Goal: Information Seeking & Learning: Learn about a topic

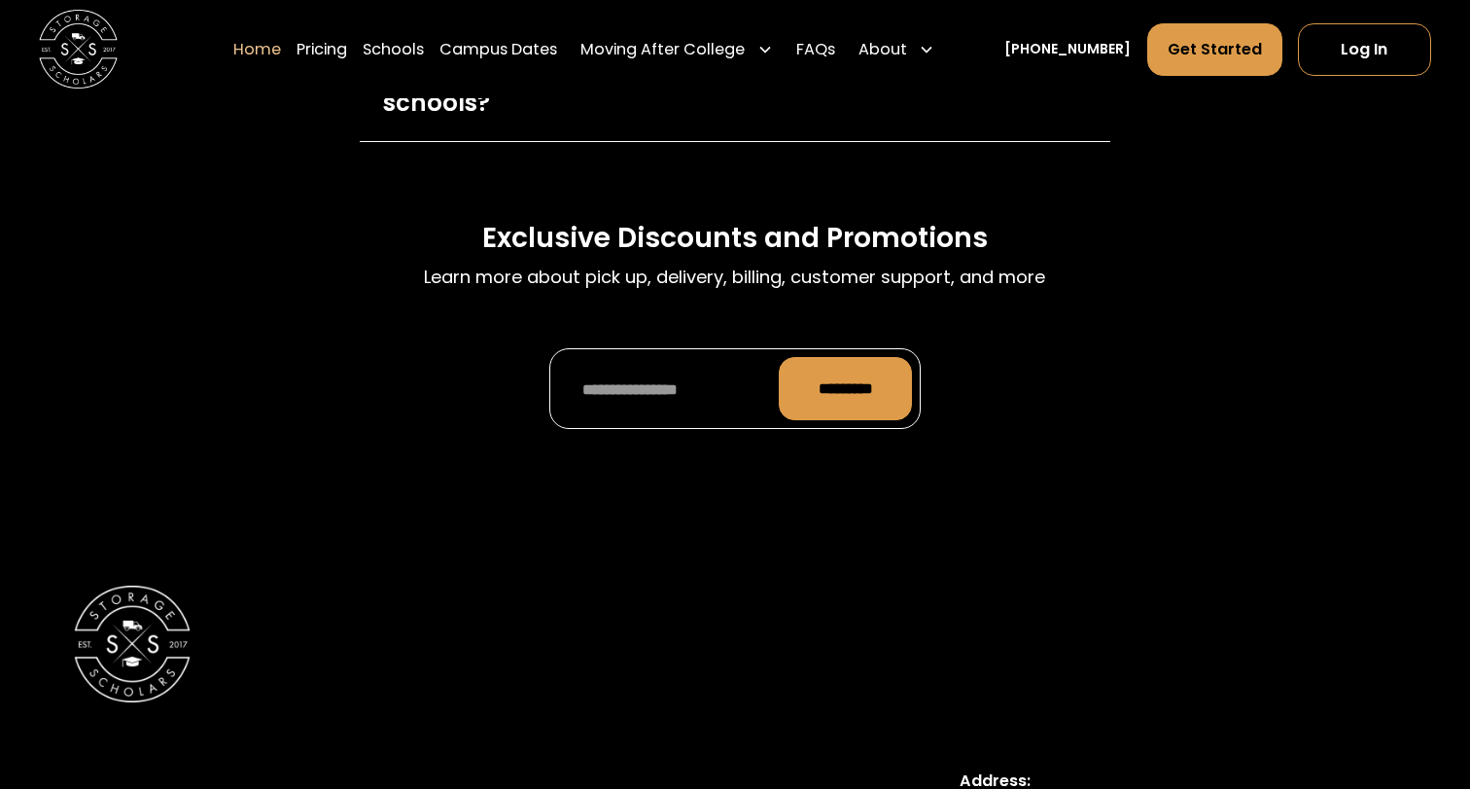
scroll to position [6611, 0]
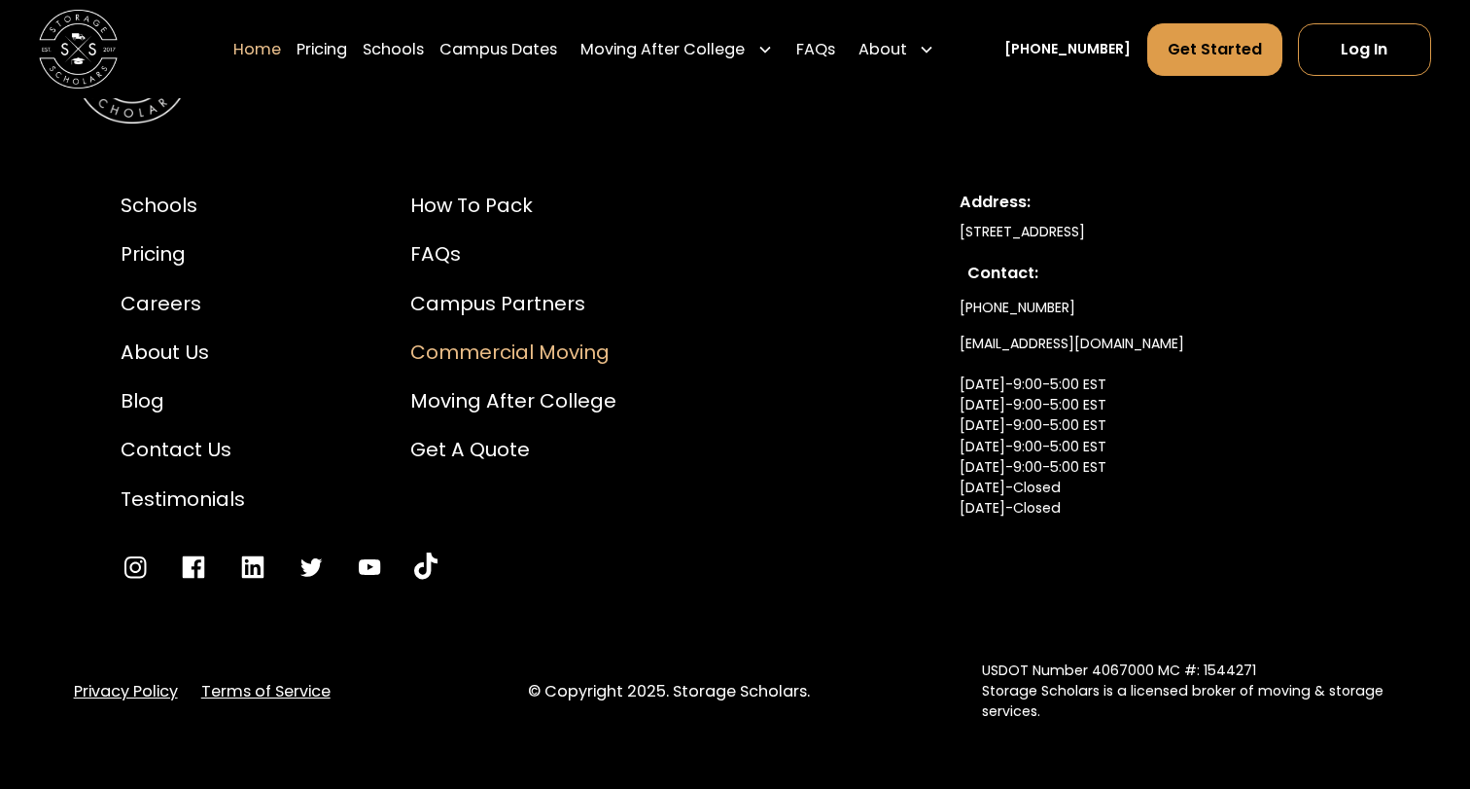
click at [474, 337] on div "Commercial Moving" at bounding box center [513, 351] width 206 height 29
click at [153, 239] on div "Pricing" at bounding box center [183, 253] width 124 height 29
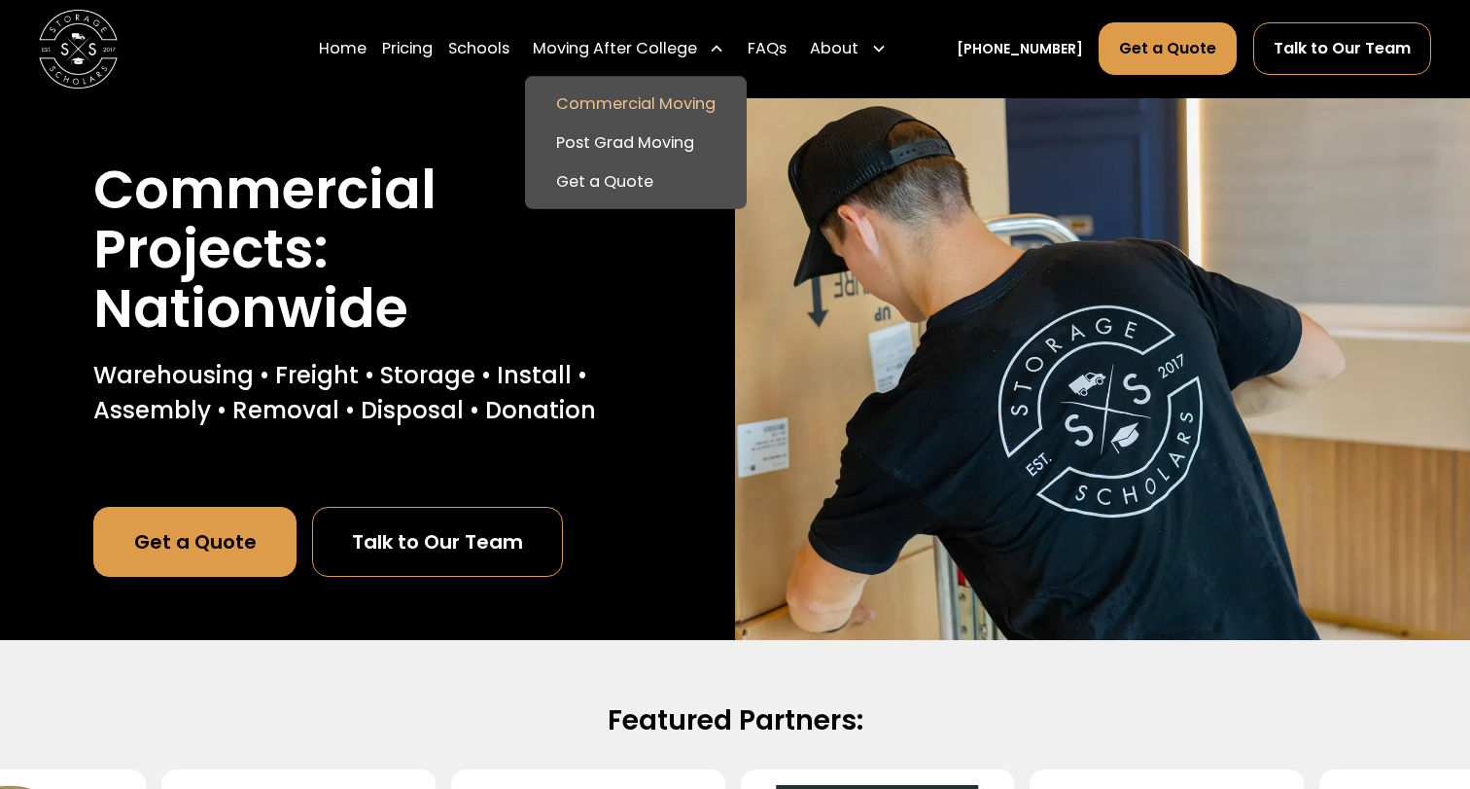
click at [697, 44] on div "Moving After College" at bounding box center [615, 48] width 164 height 23
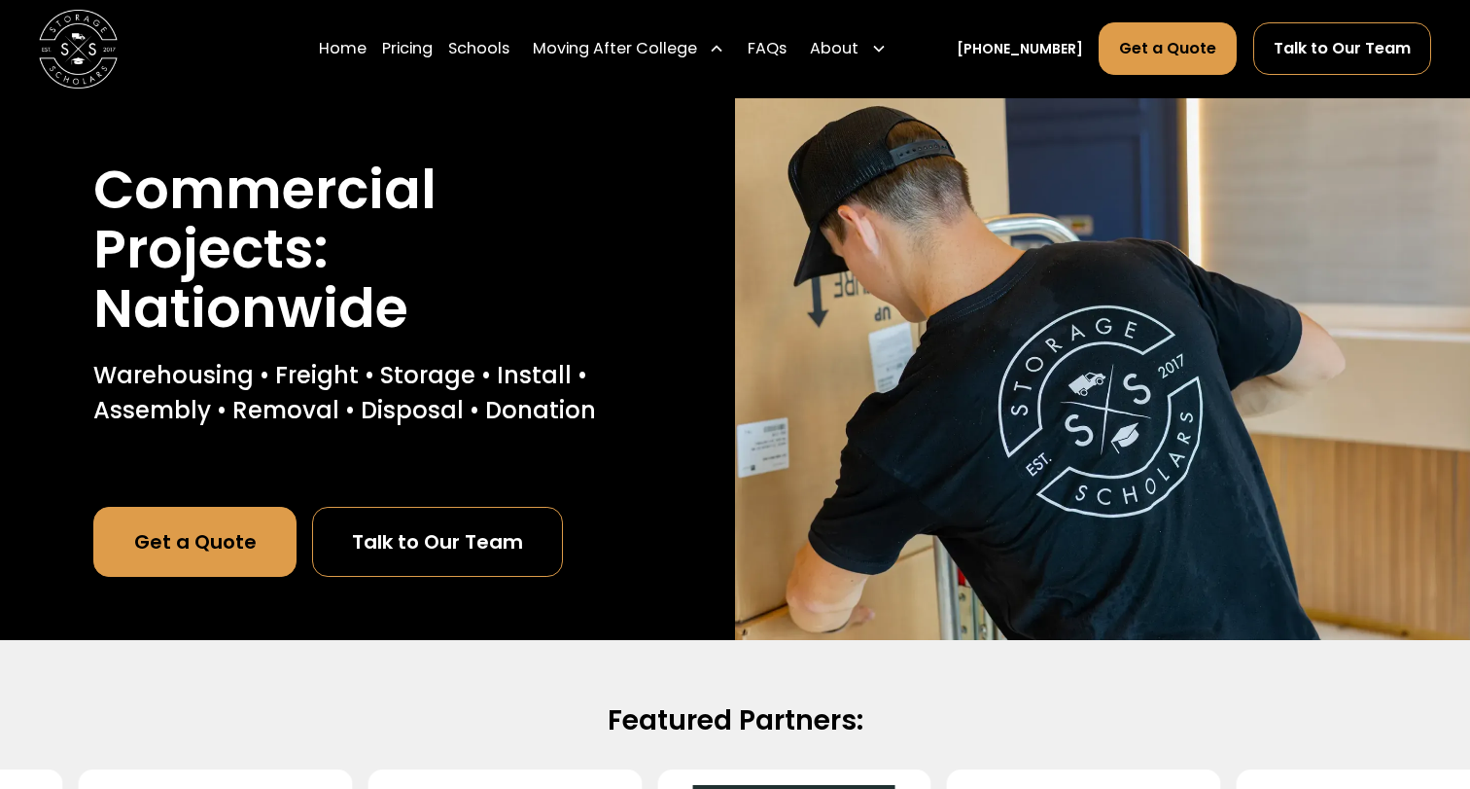
click at [697, 44] on div "Moving After College" at bounding box center [615, 48] width 164 height 23
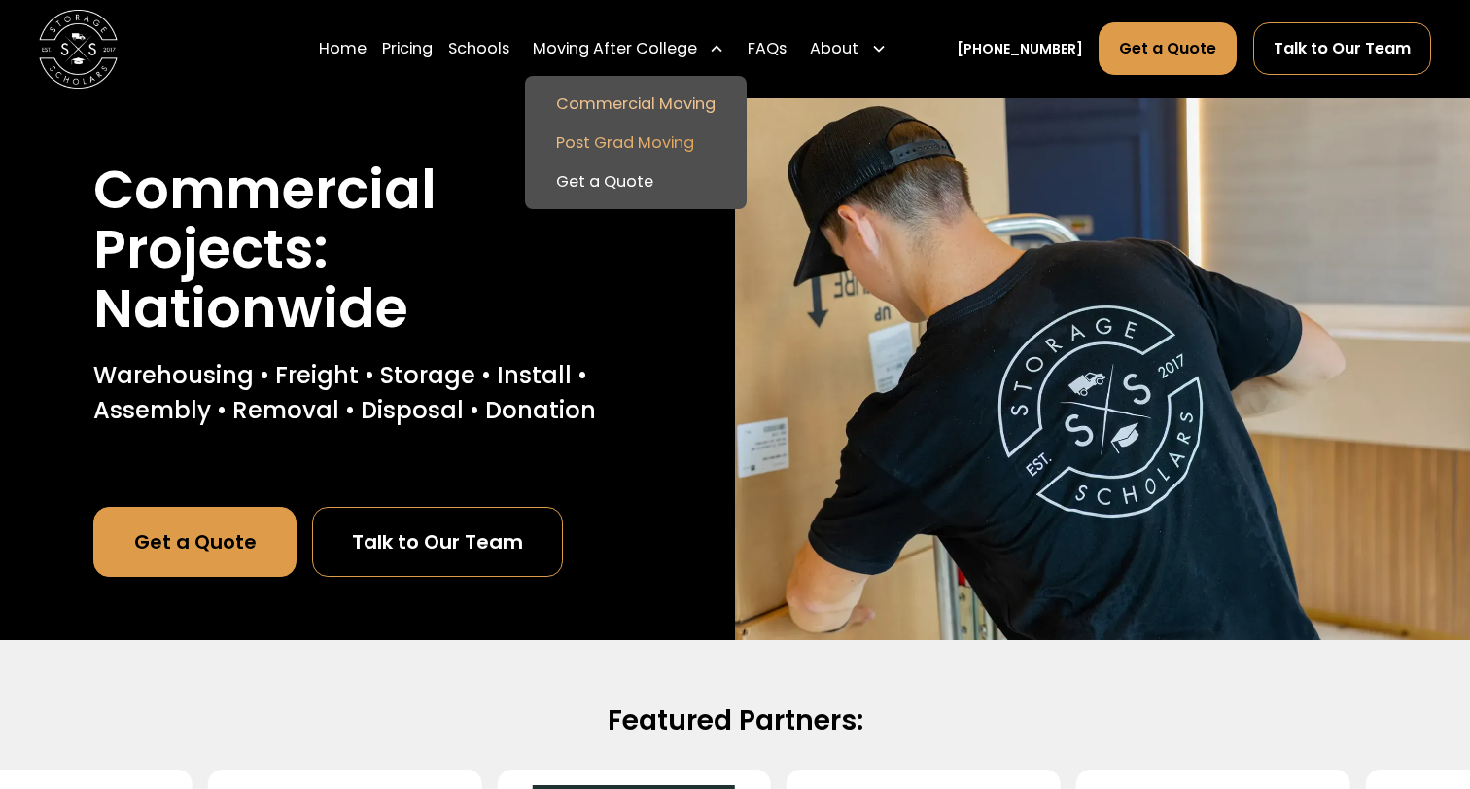
click at [654, 144] on link "Post Grad Moving" at bounding box center [636, 143] width 206 height 39
click at [641, 179] on link "Get a Quote" at bounding box center [636, 181] width 206 height 39
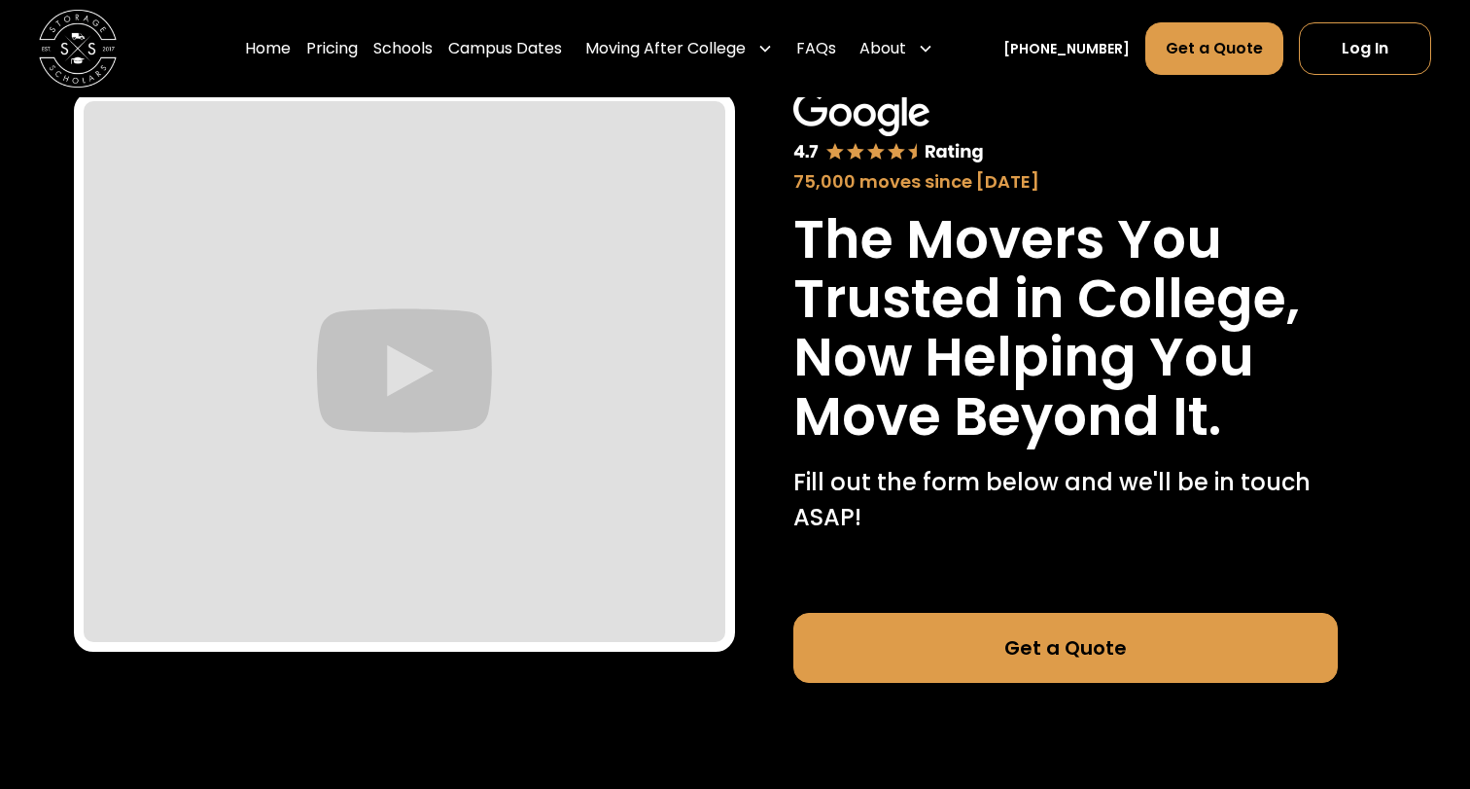
scroll to position [66, 0]
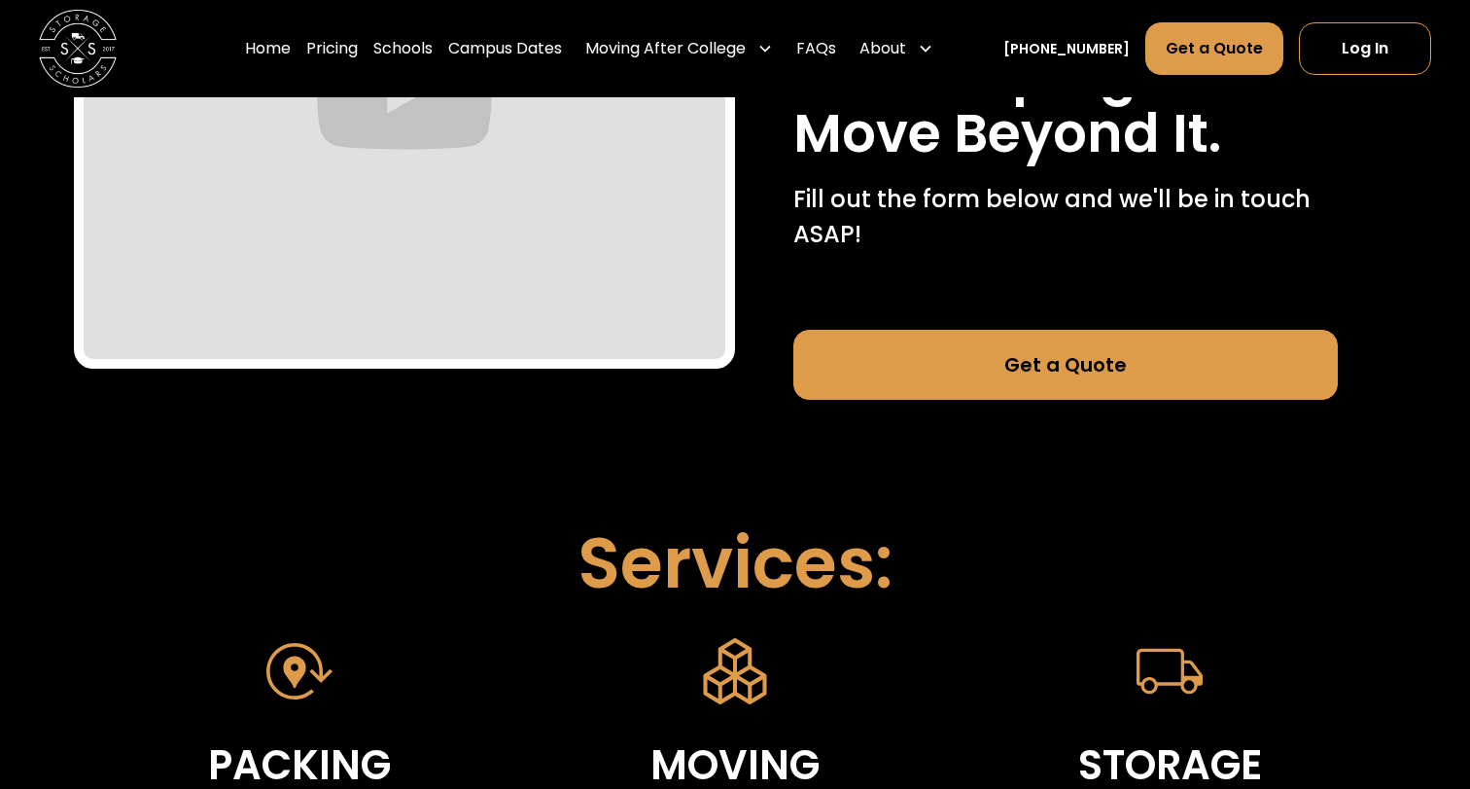
click at [1002, 379] on link "Get a Quote" at bounding box center [1066, 365] width 545 height 70
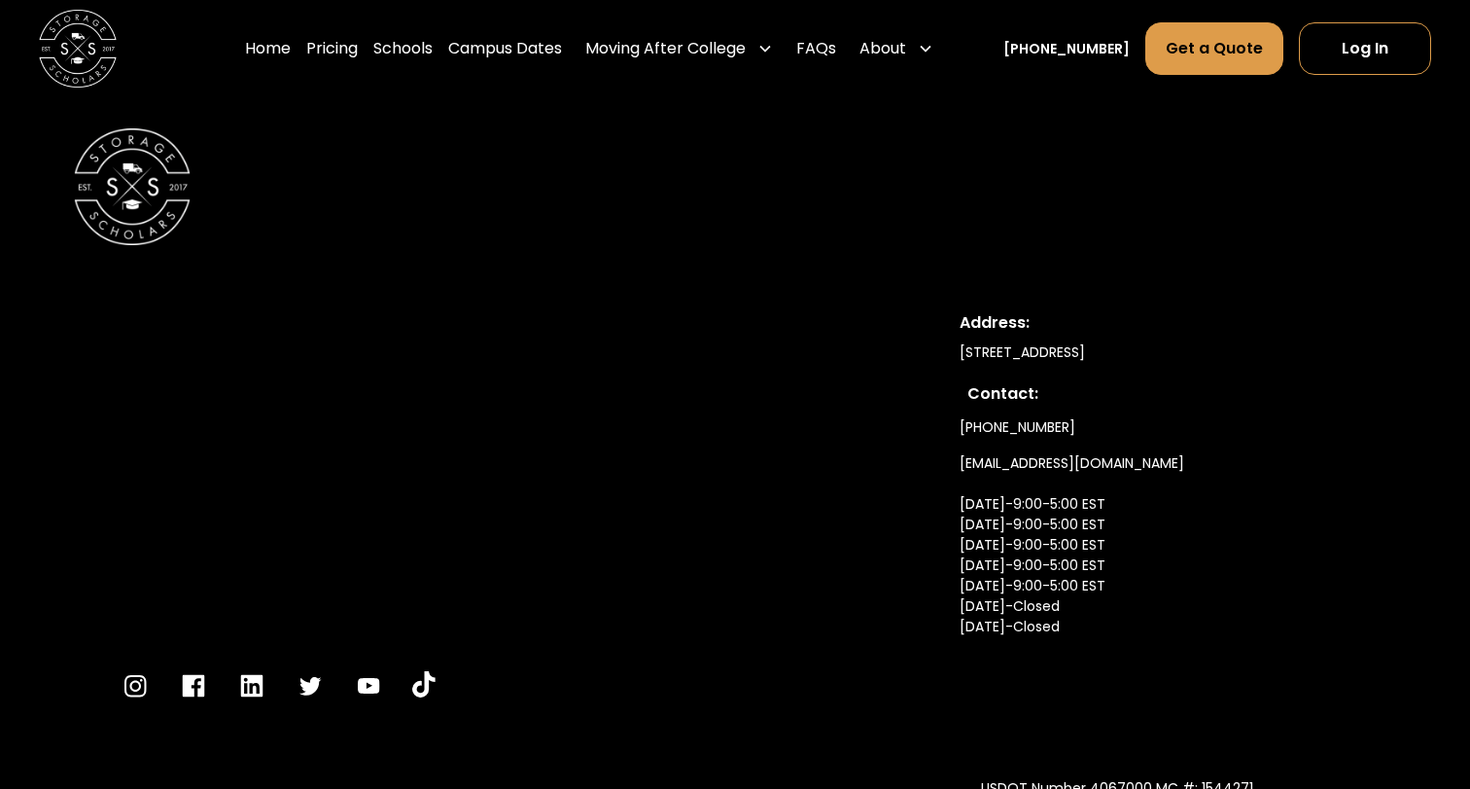
scroll to position [3508, 0]
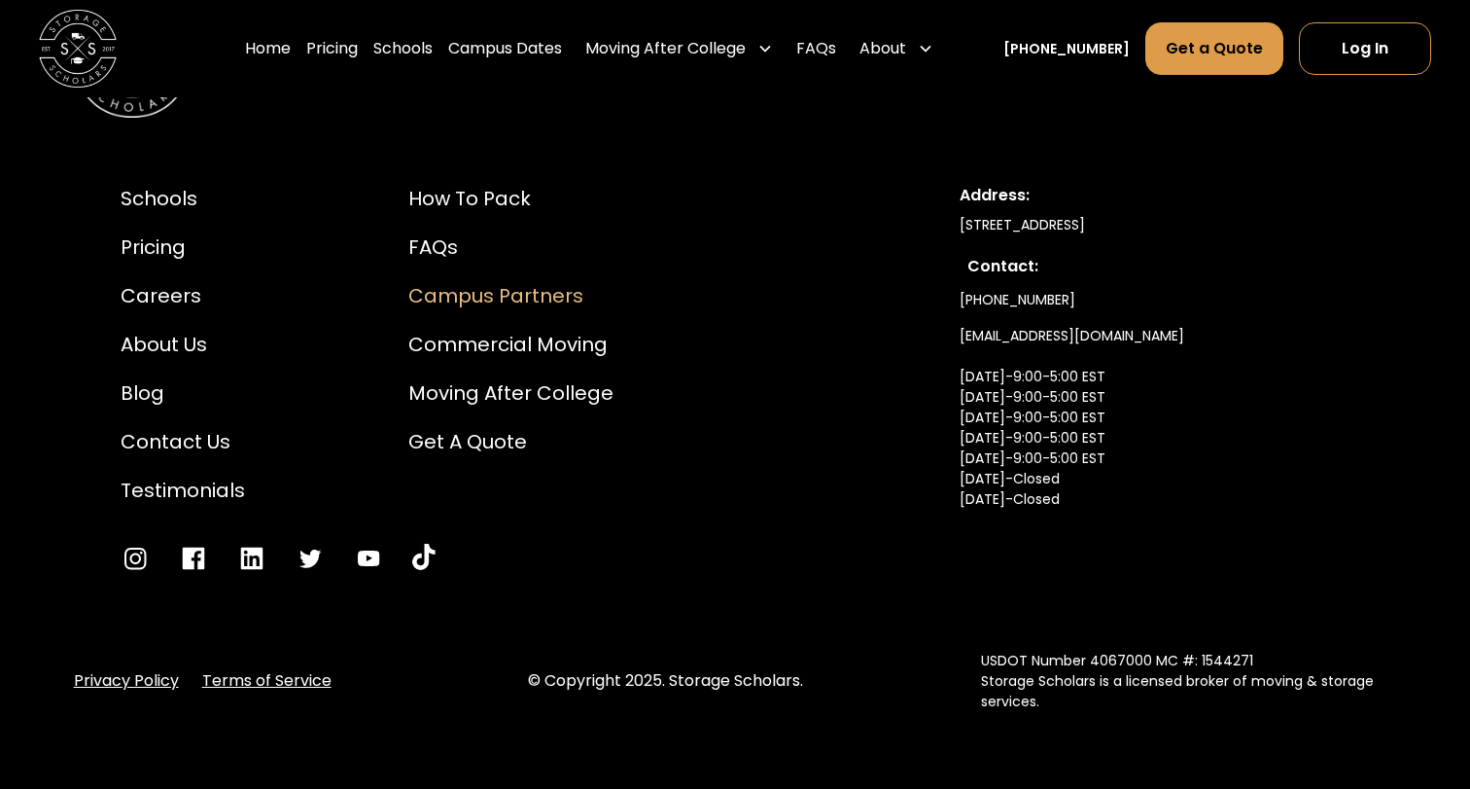
click at [461, 293] on div "Campus Partners" at bounding box center [510, 295] width 205 height 29
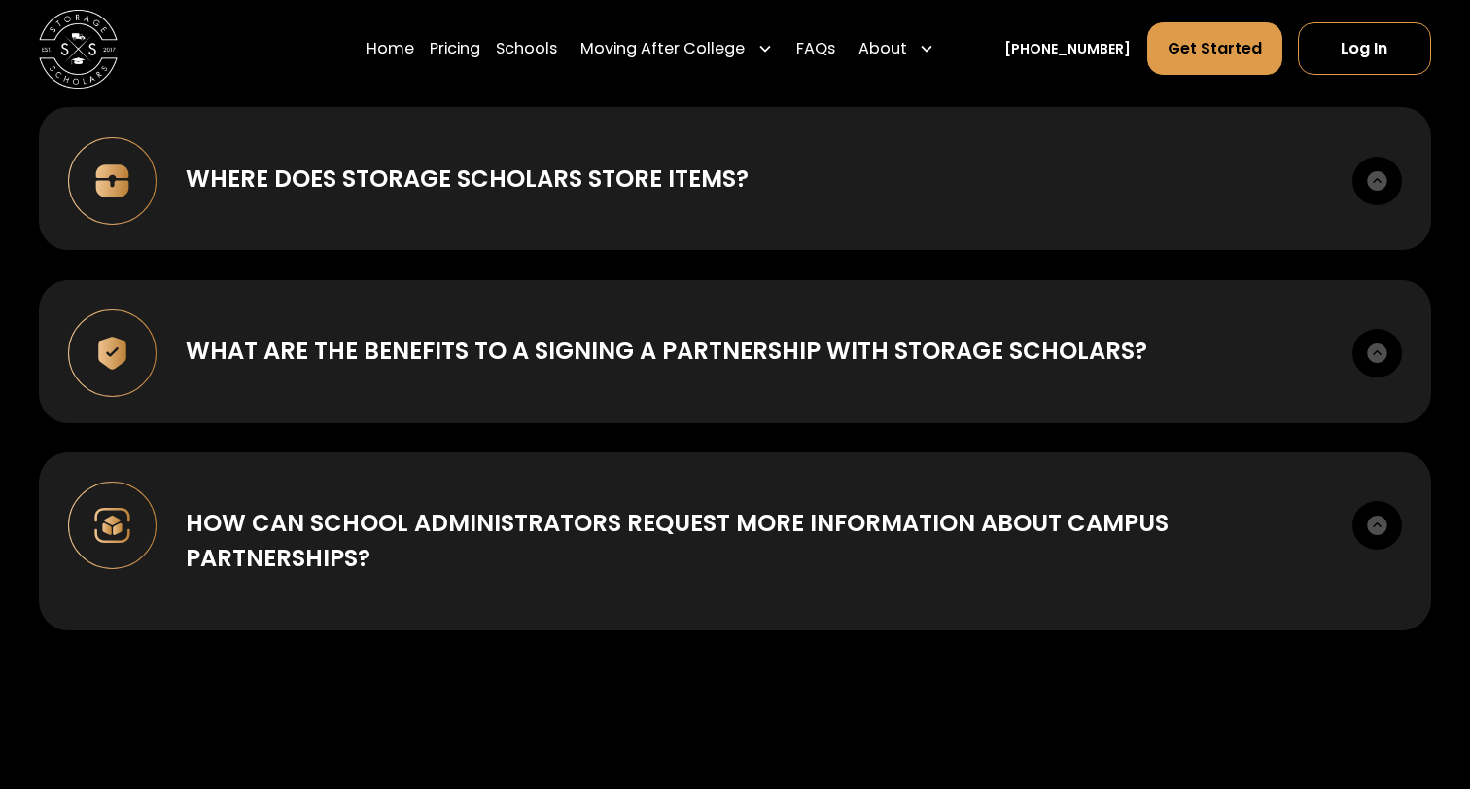
scroll to position [7393, 0]
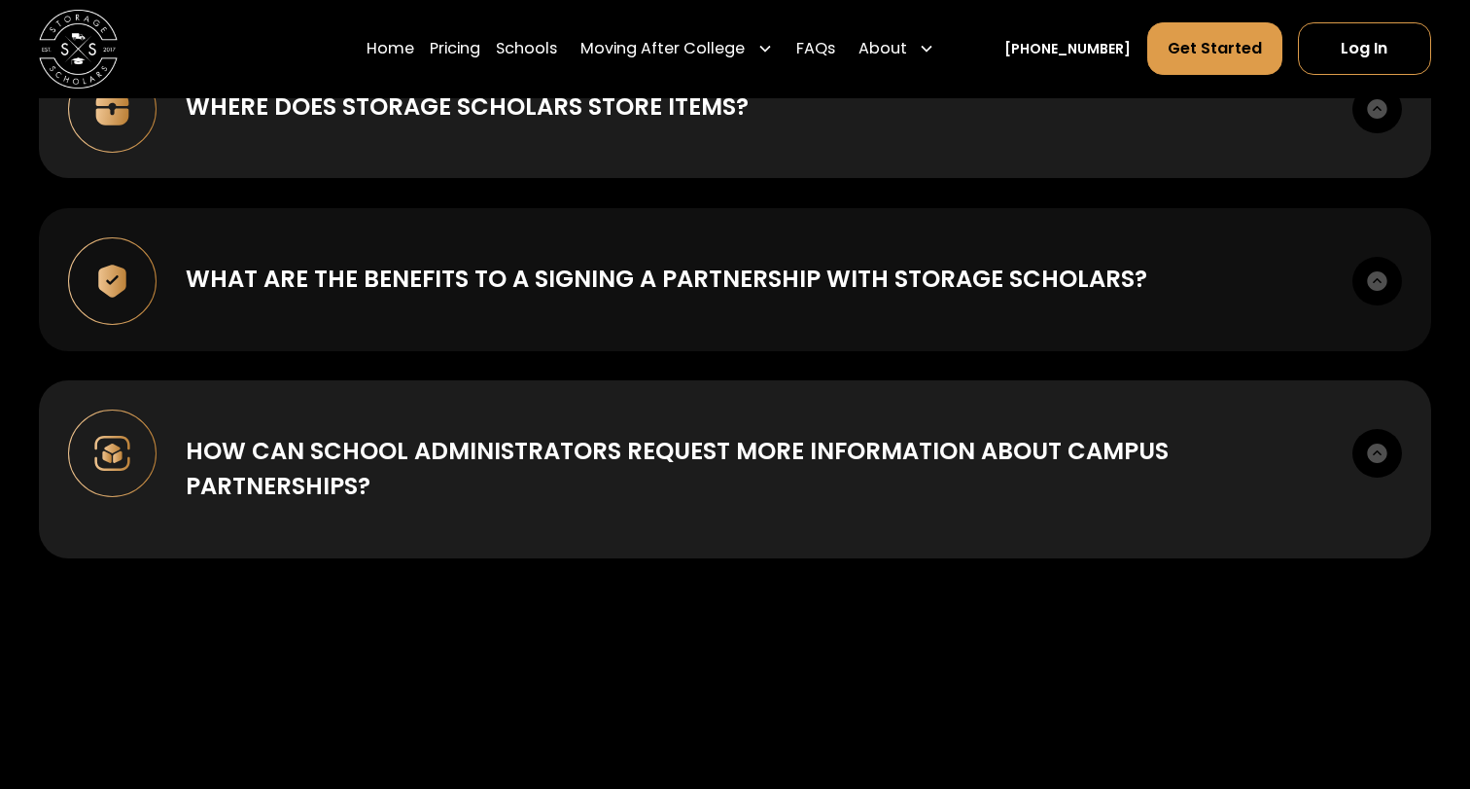
click at [678, 300] on div "What are the benefits to a signing a partnership with Storage Scholars? First i…" at bounding box center [735, 279] width 1393 height 143
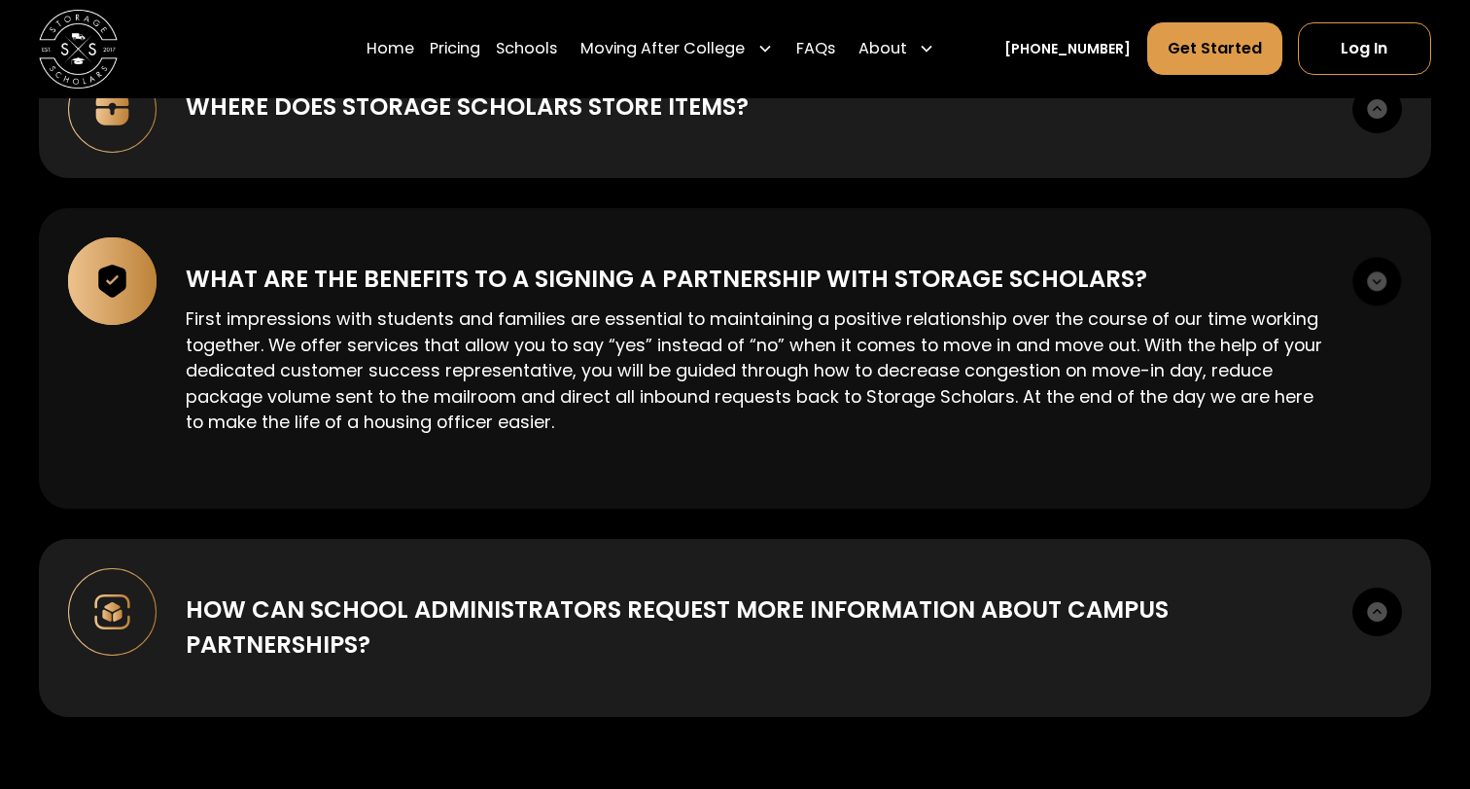
click at [678, 343] on p "First impressions with students and families are essential to maintaining a pos…" at bounding box center [755, 370] width 1138 height 129
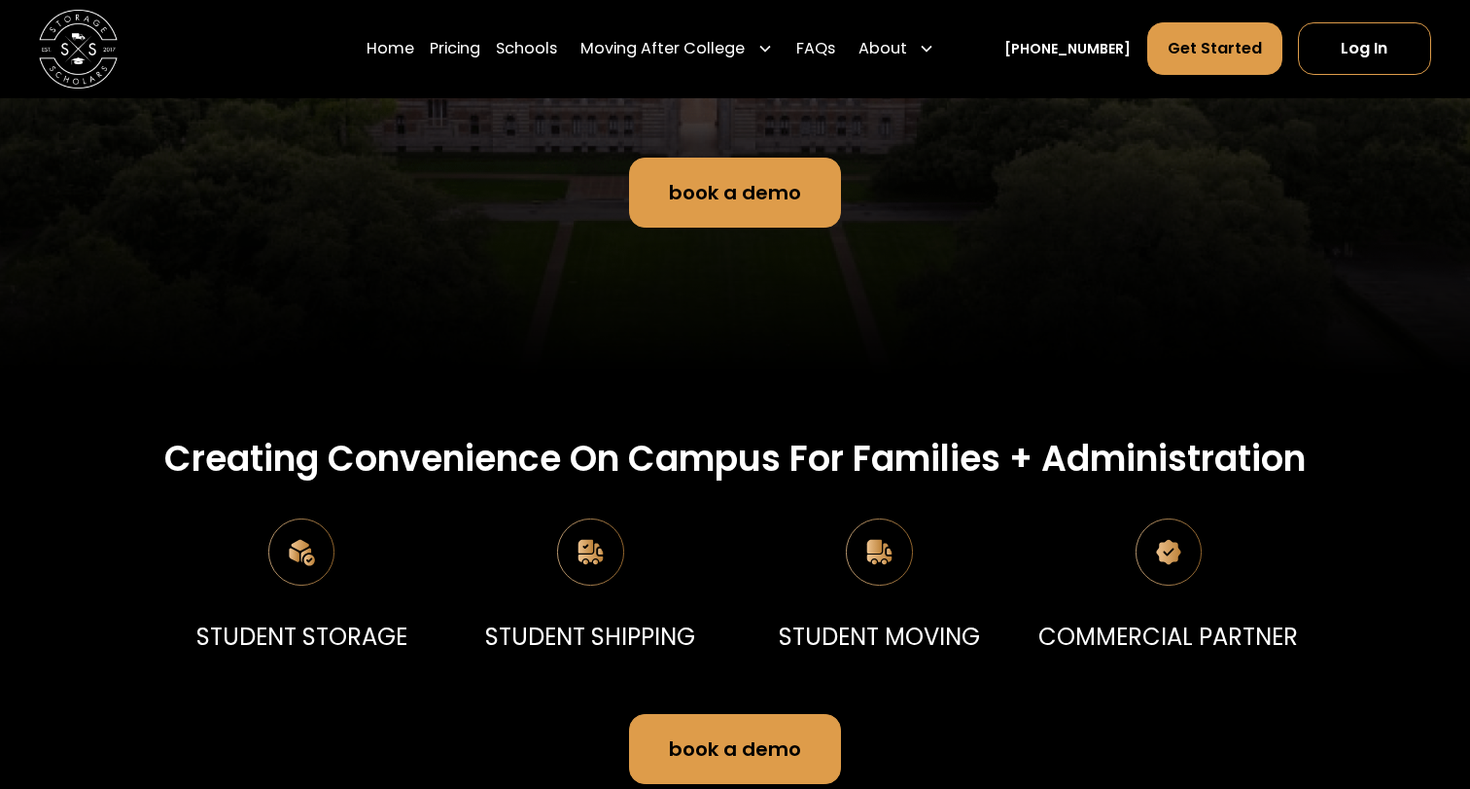
scroll to position [0, 0]
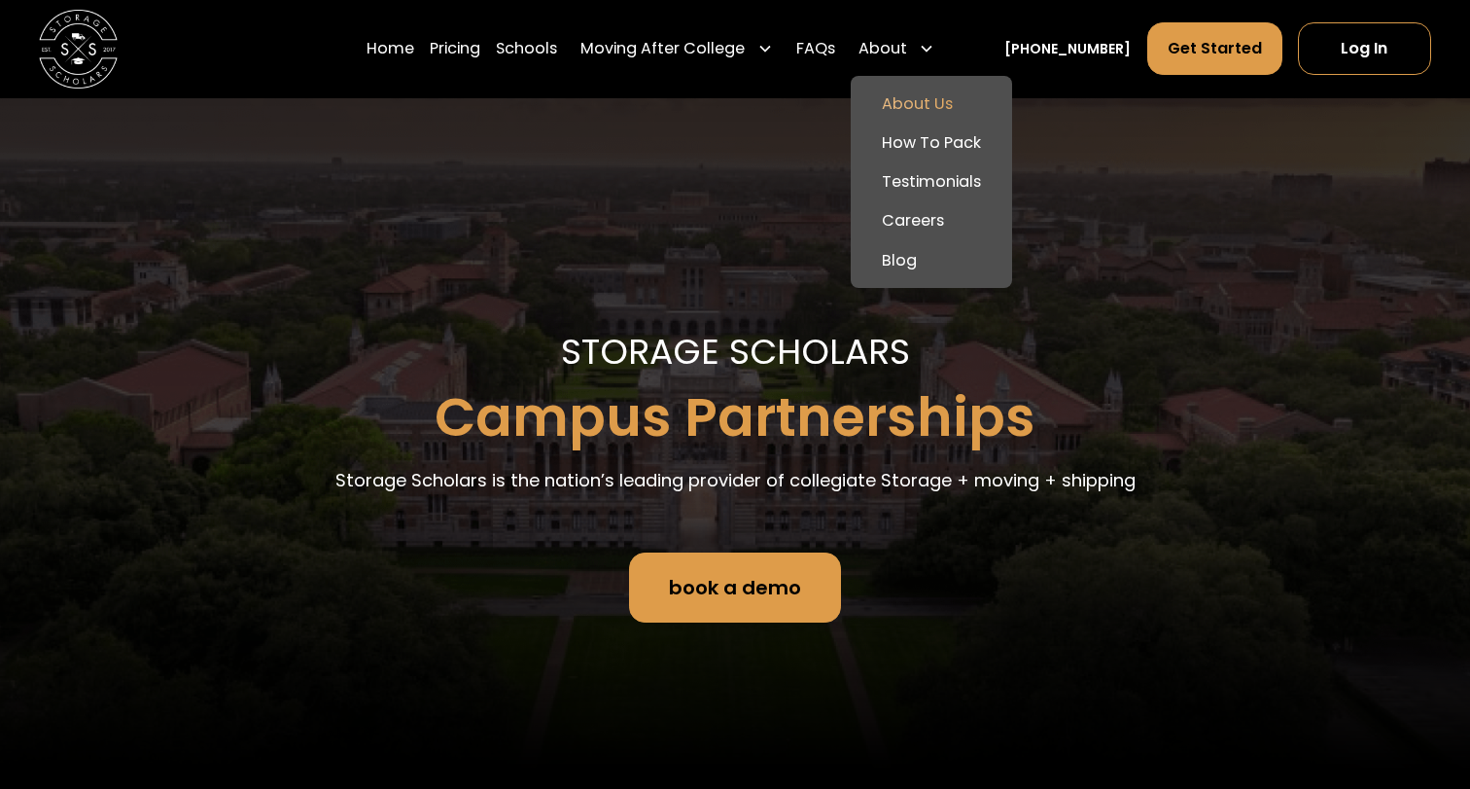
click at [942, 103] on link "About Us" at bounding box center [932, 104] width 146 height 39
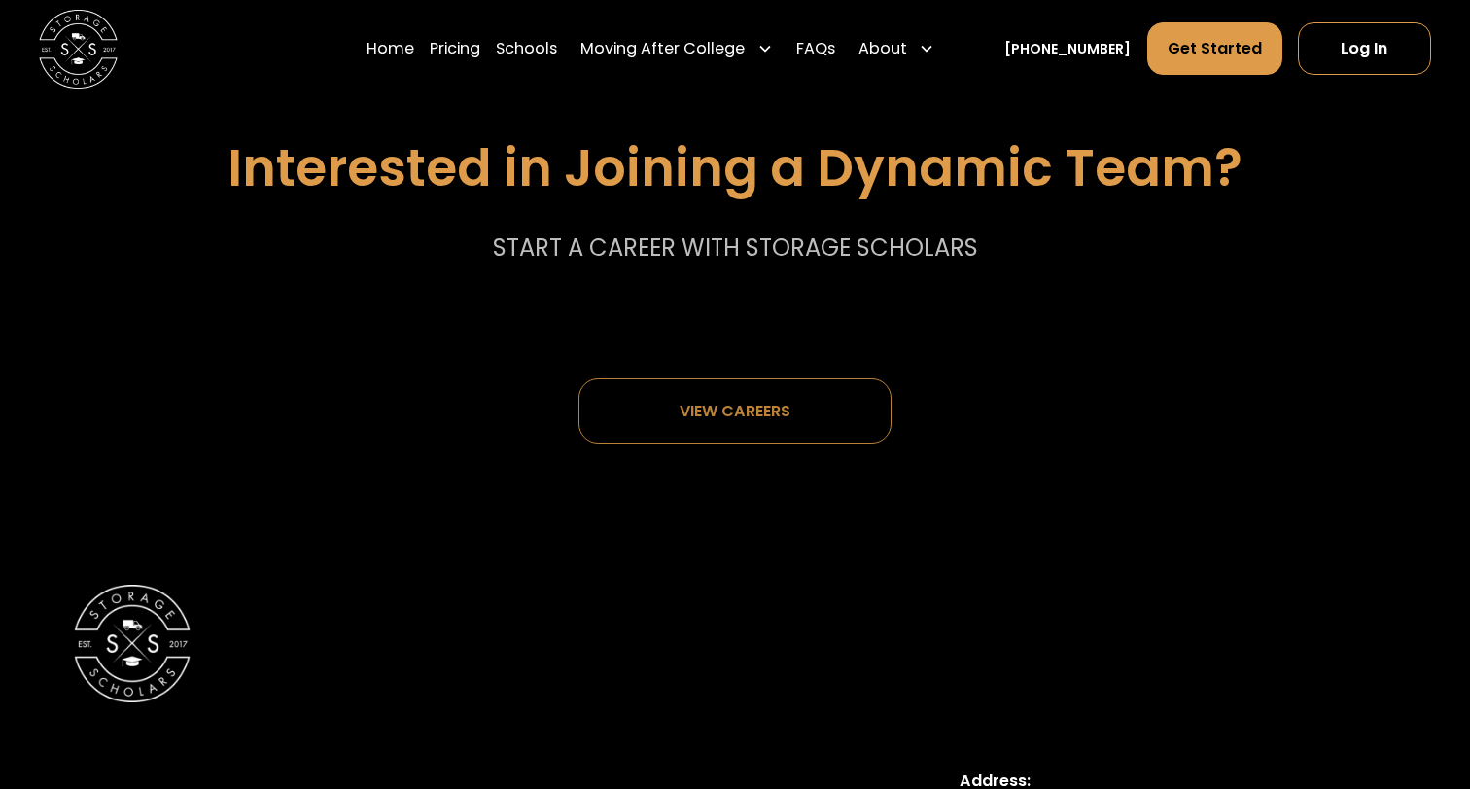
scroll to position [10053, 0]
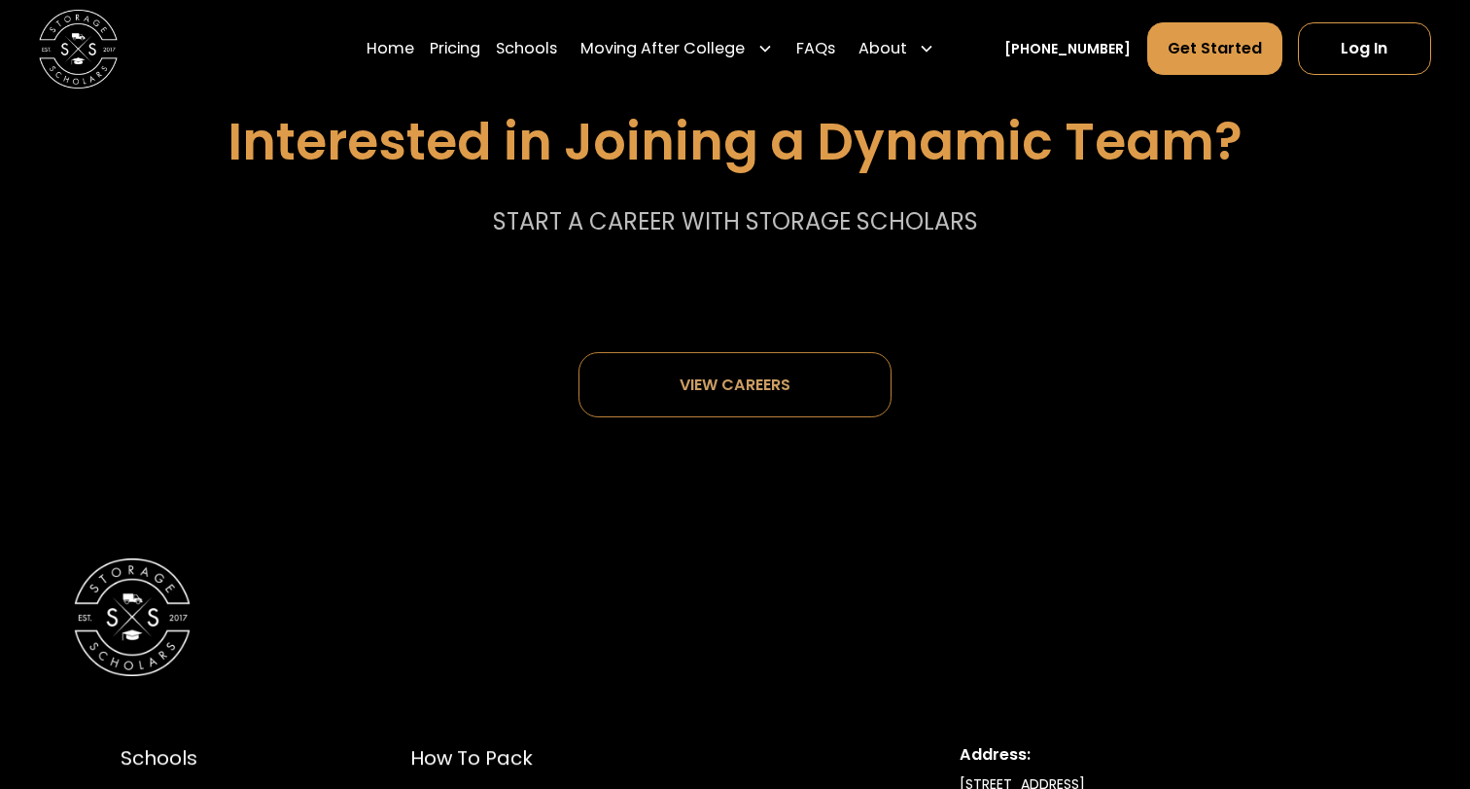
click at [736, 389] on div at bounding box center [735, 197] width 3 height 395
click at [724, 381] on div "View careers" at bounding box center [735, 385] width 111 height 18
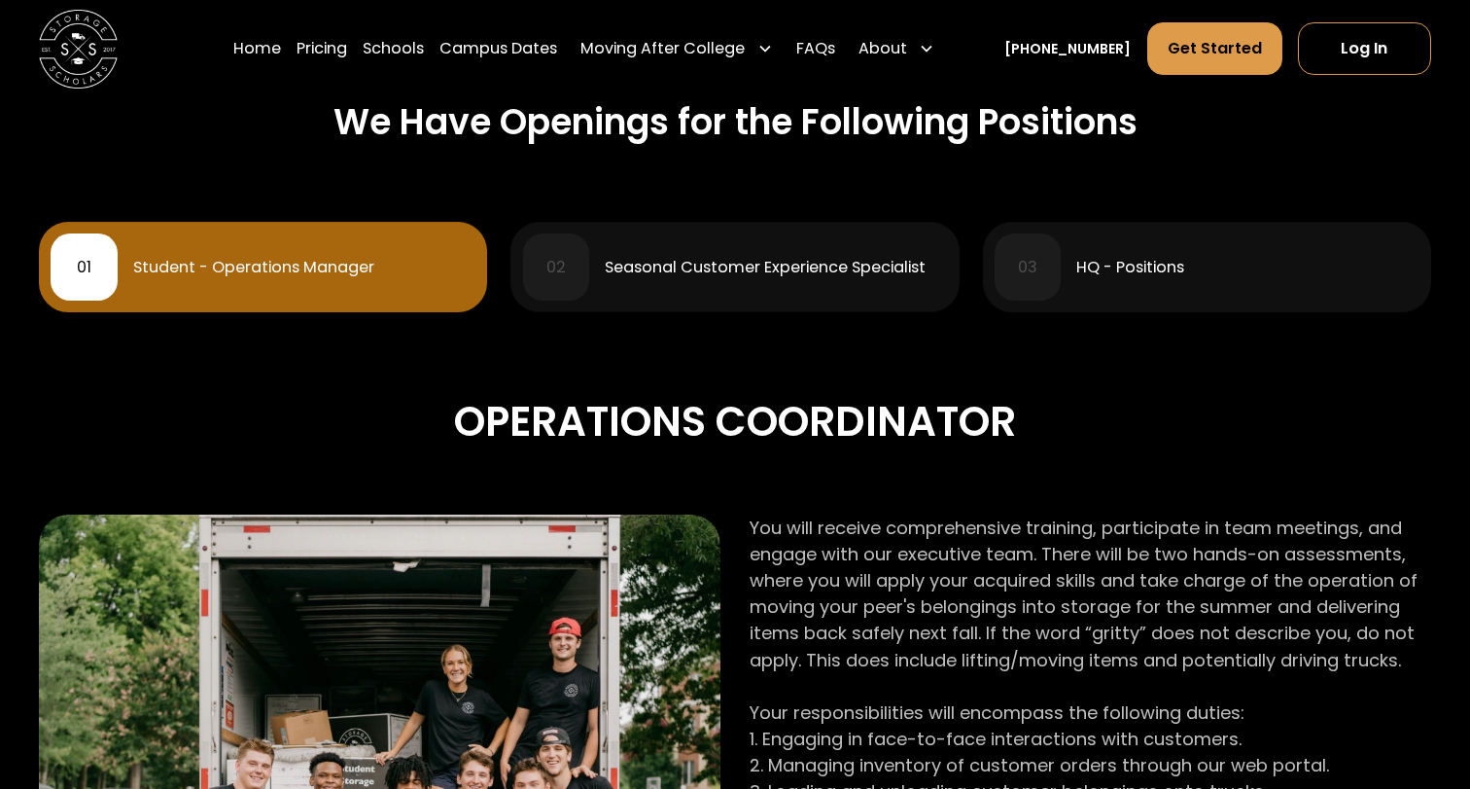
click at [1152, 274] on div "HQ - Positions" at bounding box center [1131, 268] width 108 height 16
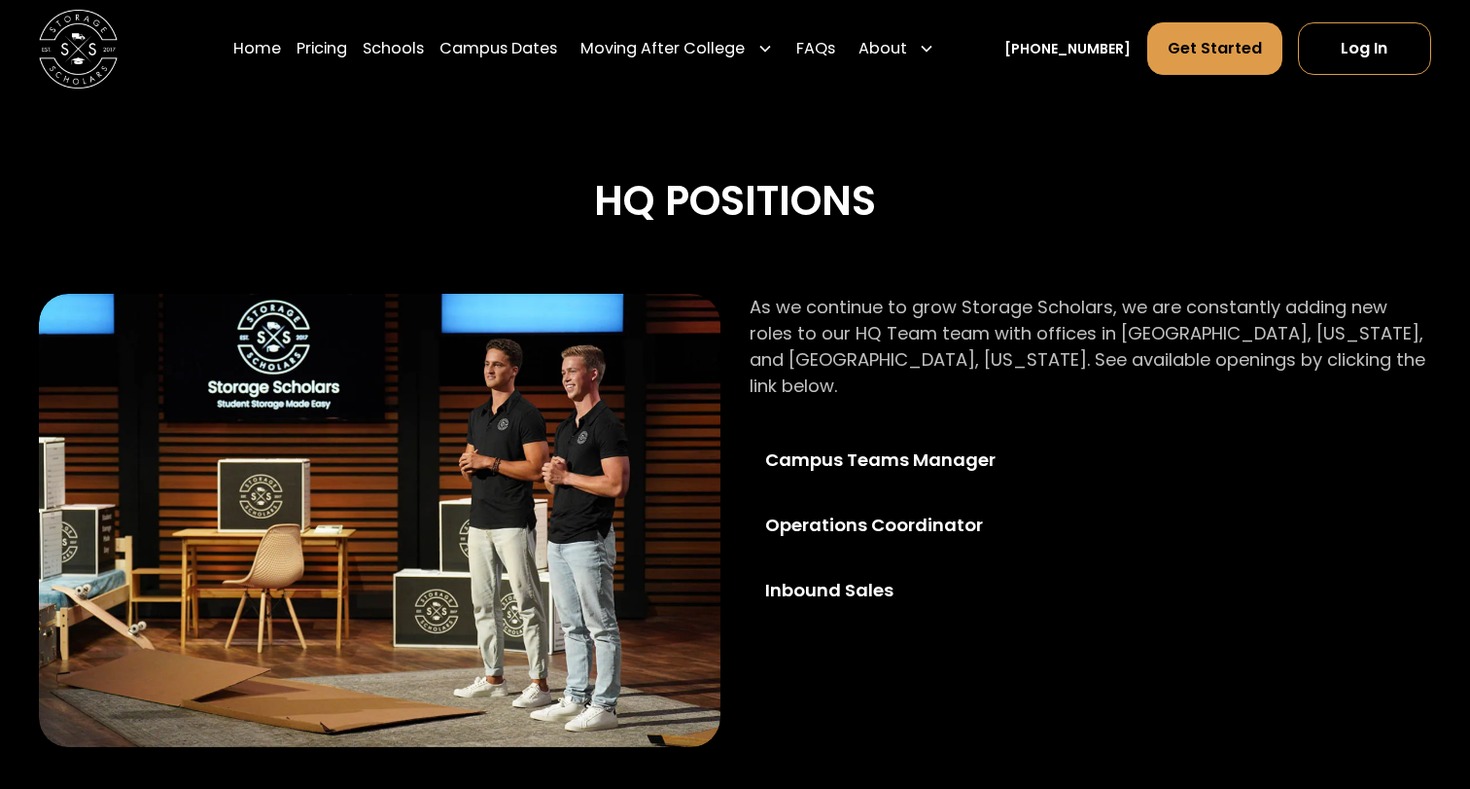
scroll to position [1070, 0]
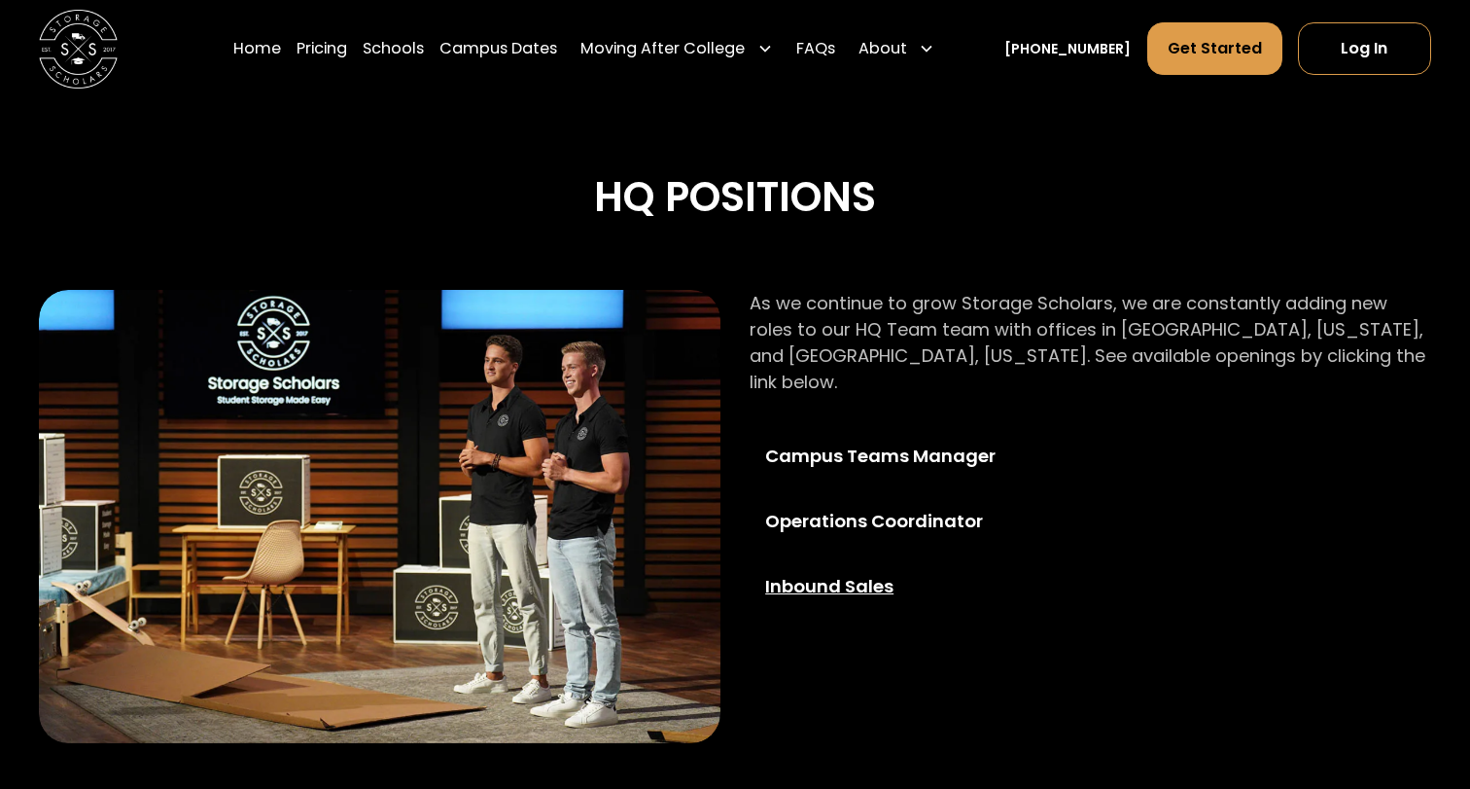
click at [820, 573] on div "Inbound Sales" at bounding box center [906, 586] width 282 height 26
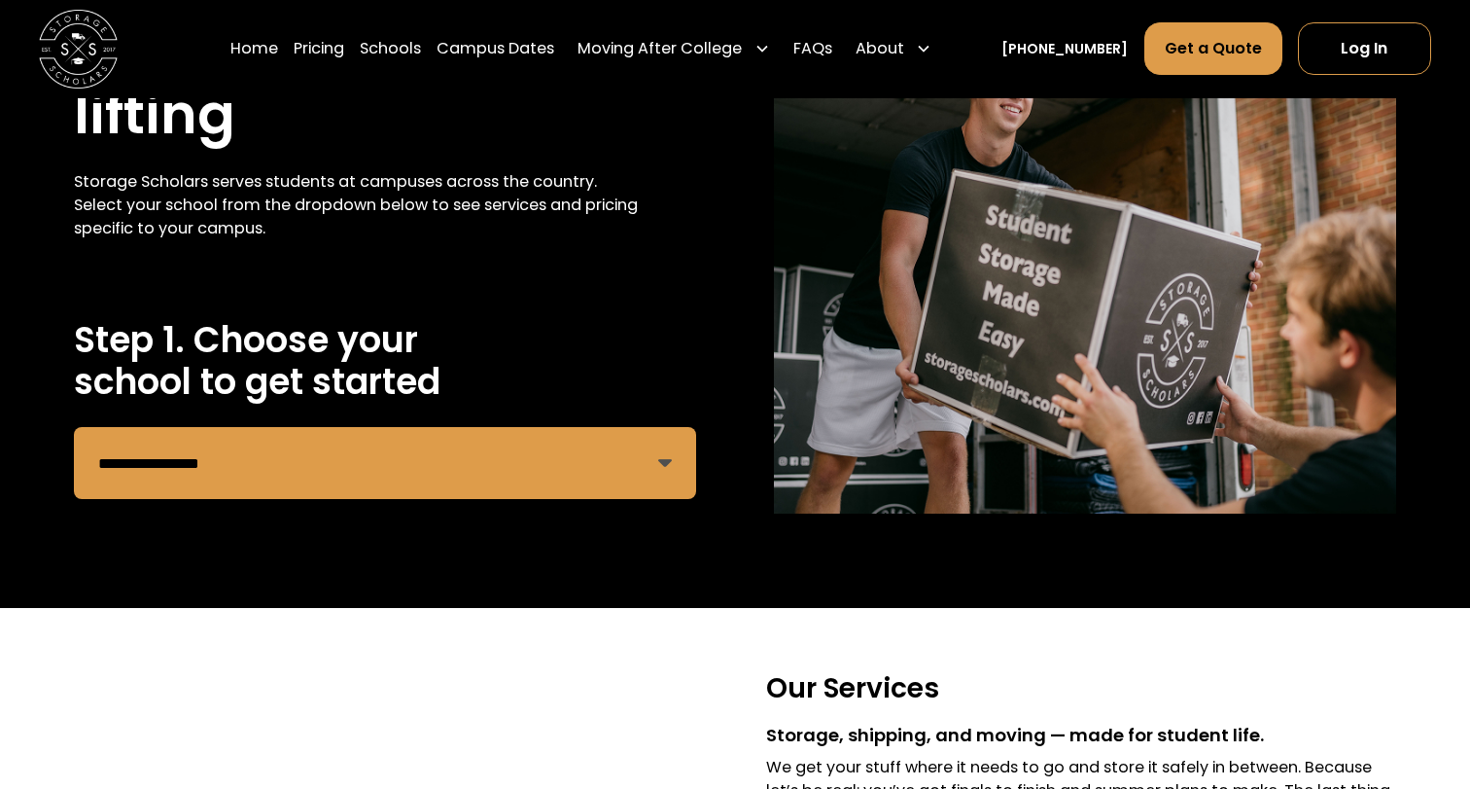
scroll to position [192, 0]
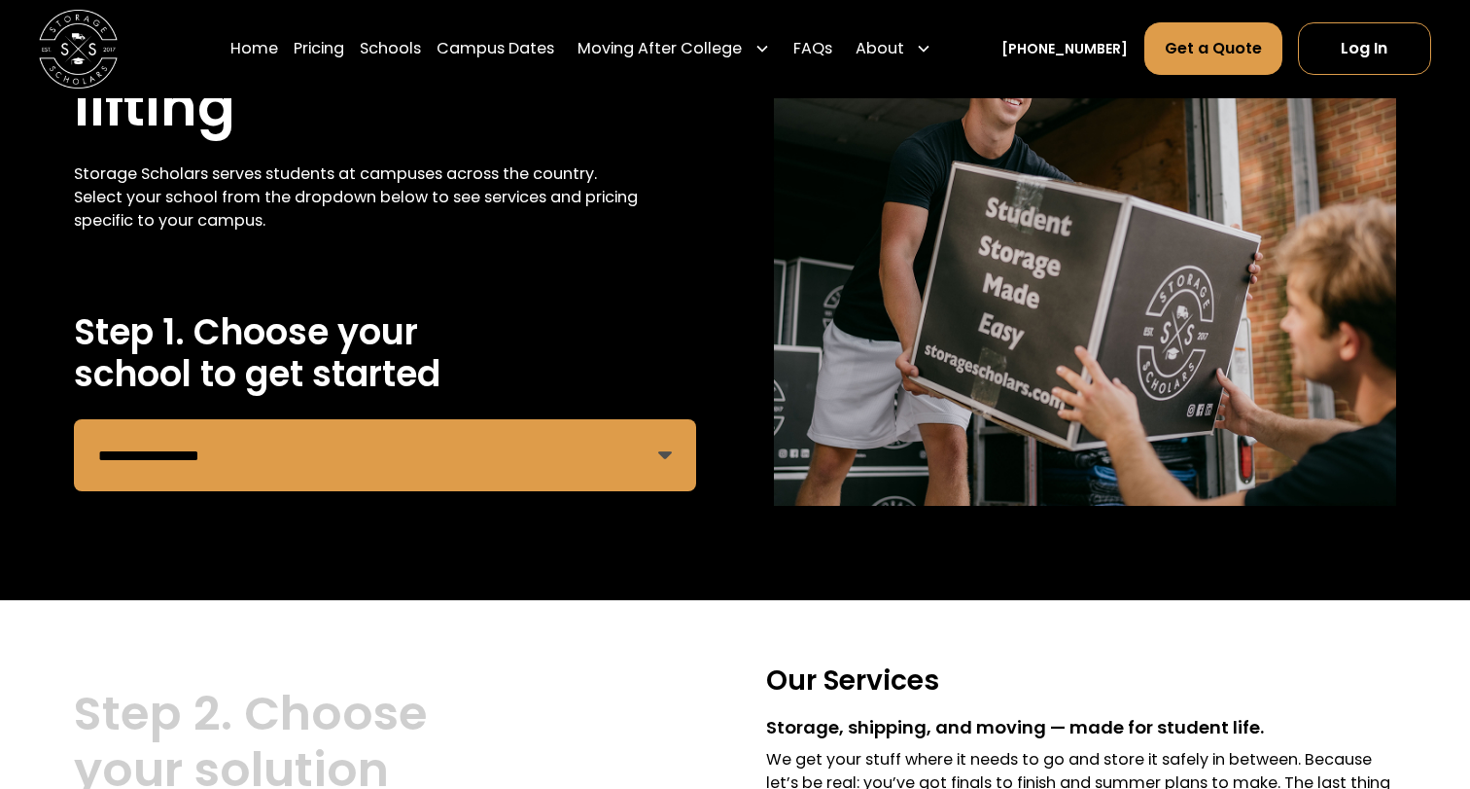
click at [426, 427] on select "**********" at bounding box center [385, 455] width 622 height 72
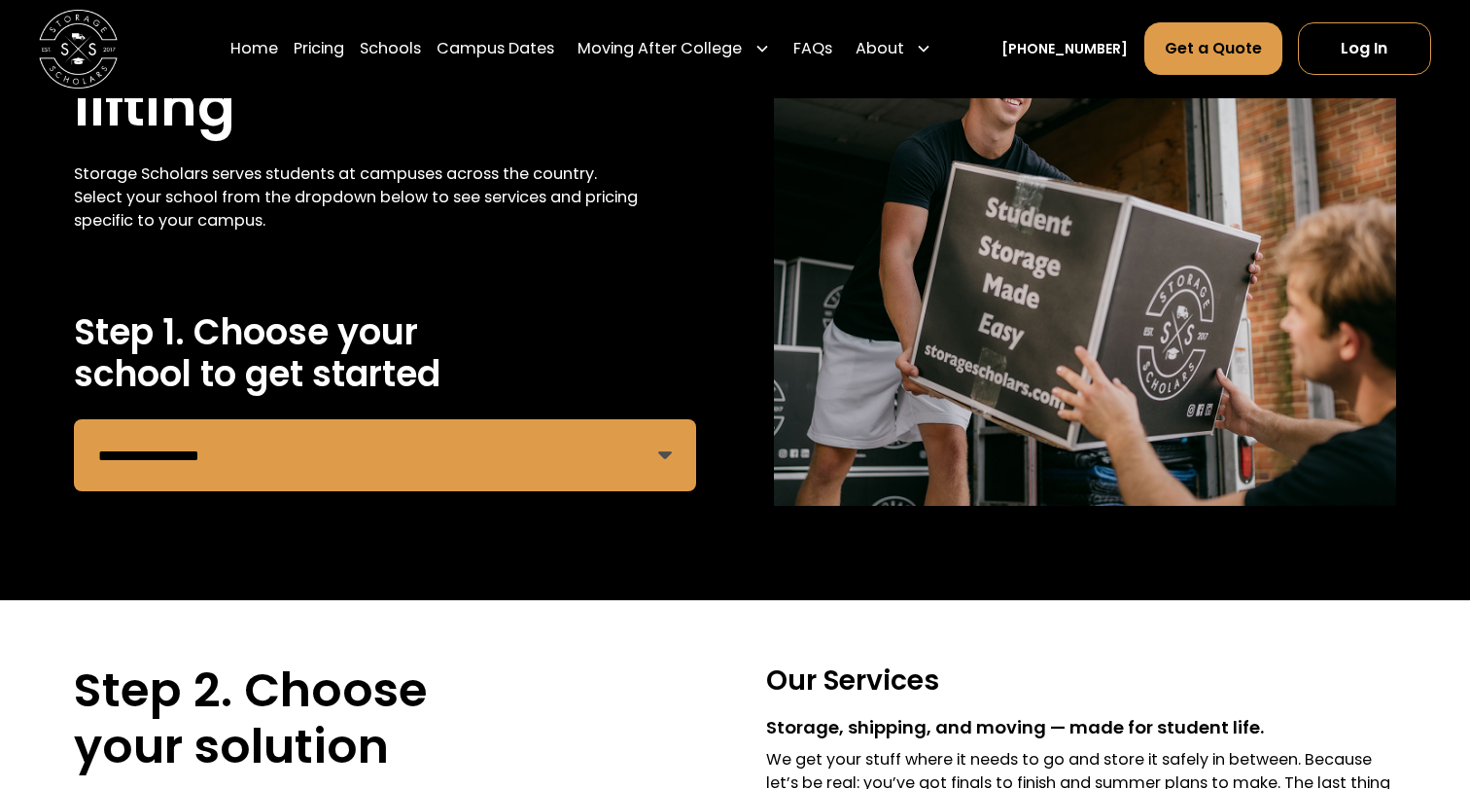
select select "**********"
click at [74, 419] on select "**********" at bounding box center [385, 455] width 622 height 72
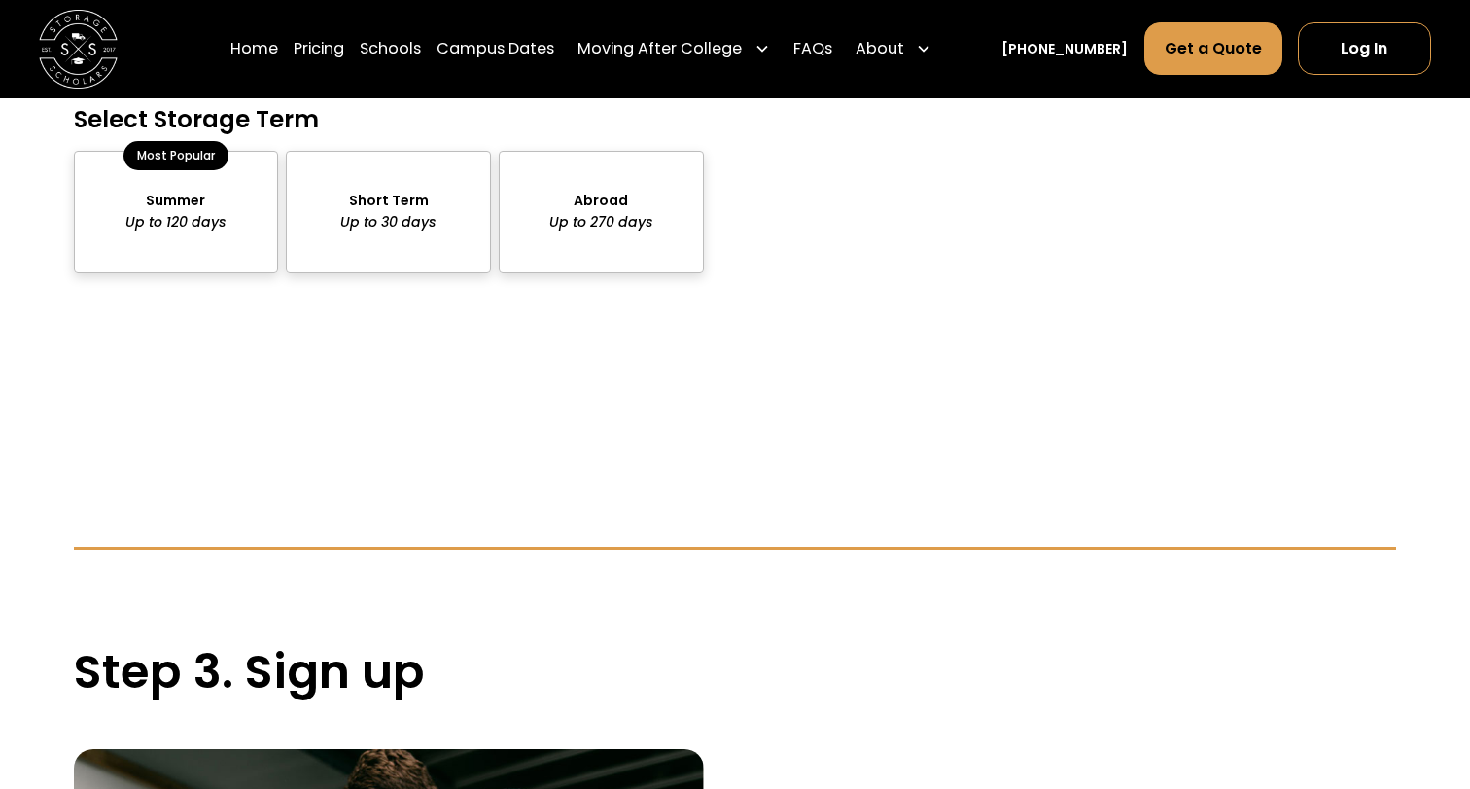
scroll to position [1620, 0]
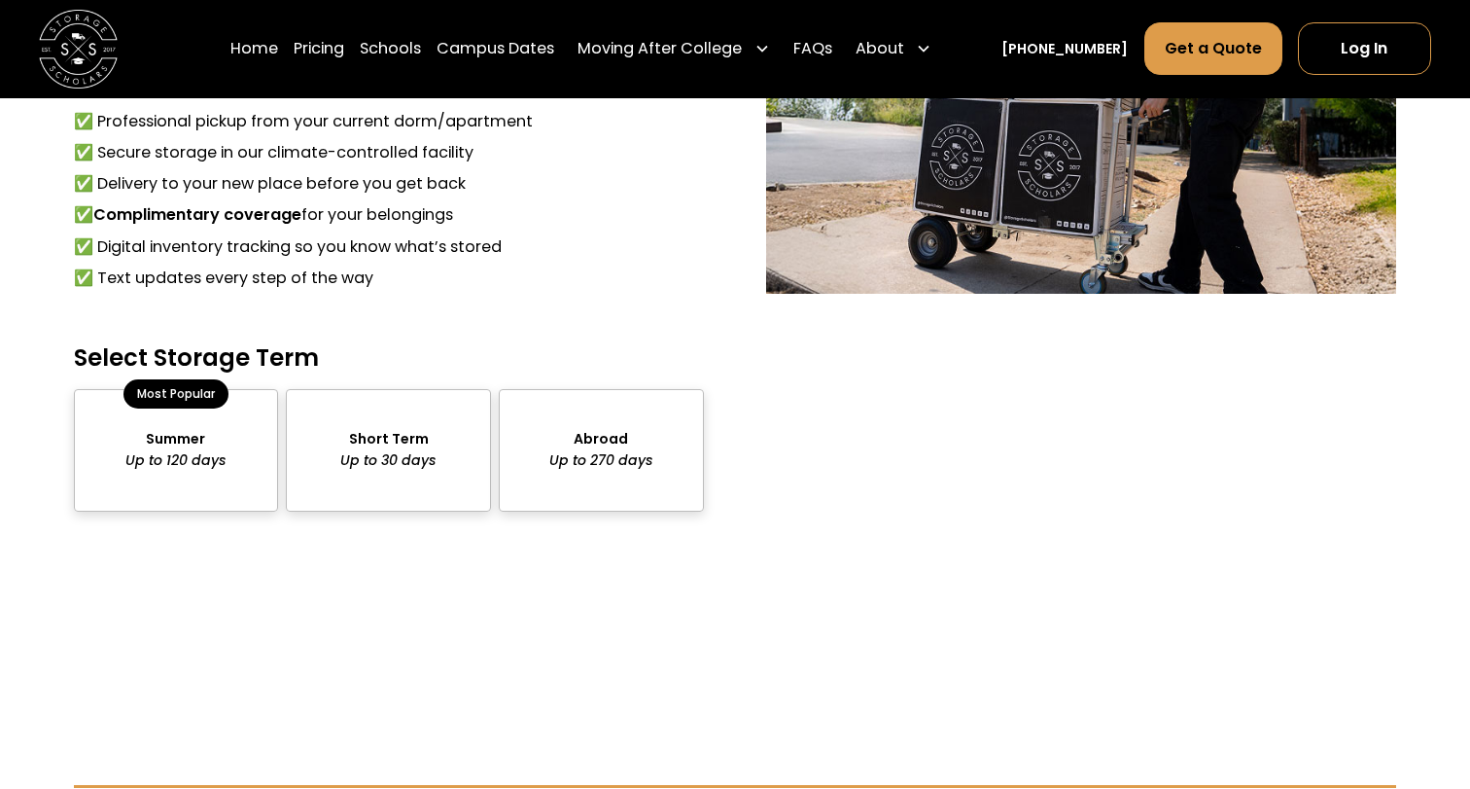
click at [195, 455] on div "package-pricing" at bounding box center [176, 450] width 205 height 123
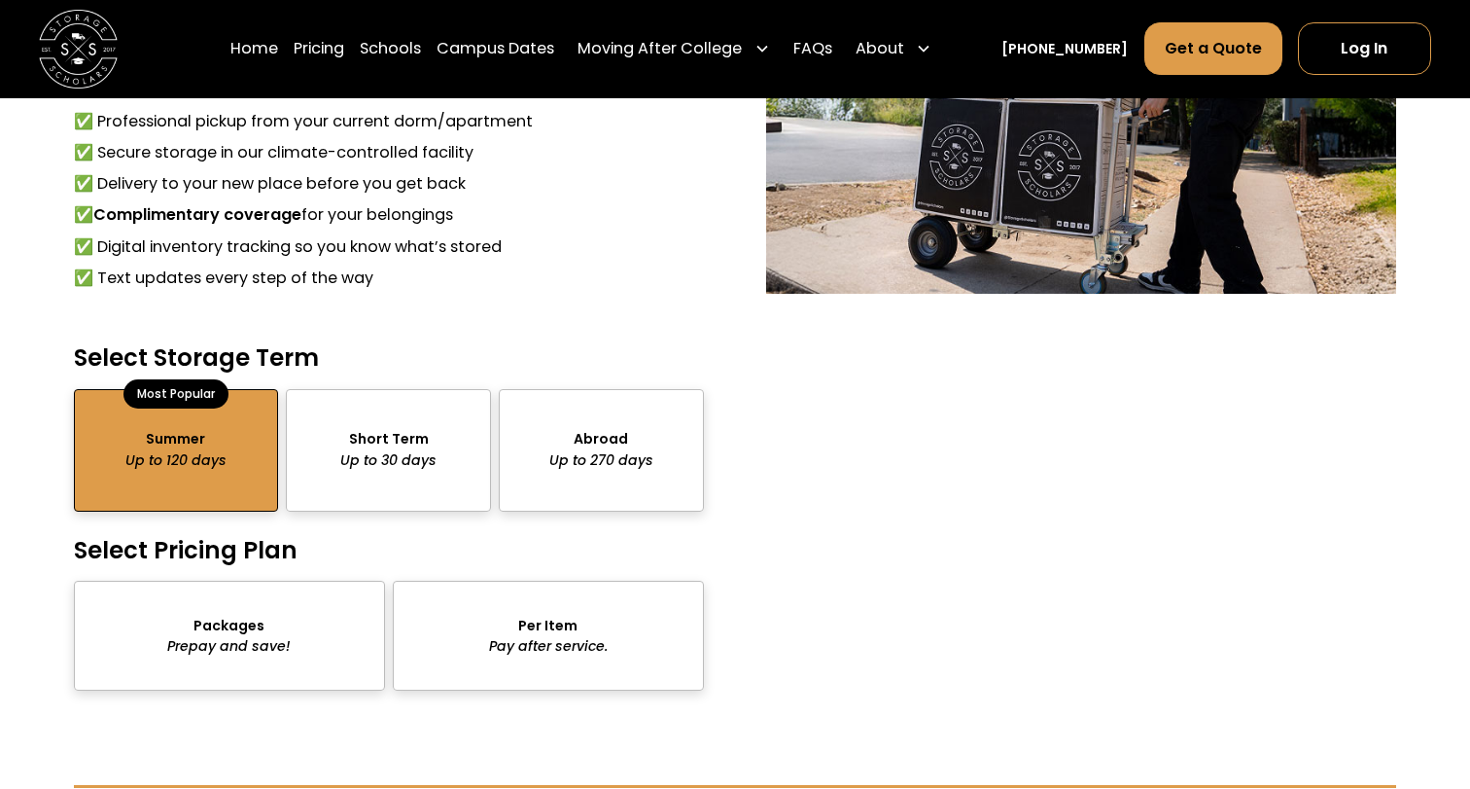
click at [265, 630] on div "package-pricing" at bounding box center [229, 636] width 311 height 110
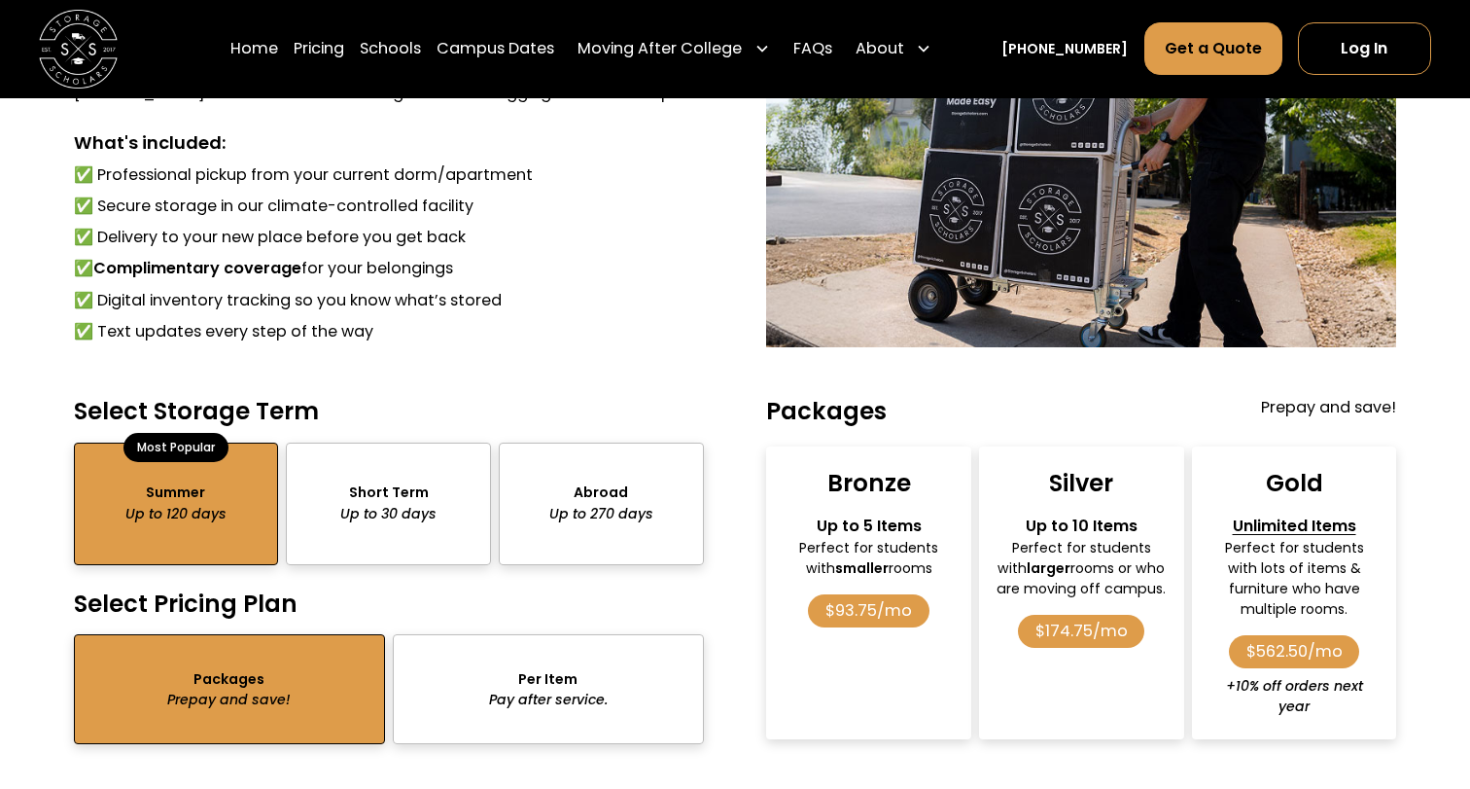
scroll to position [1578, 0]
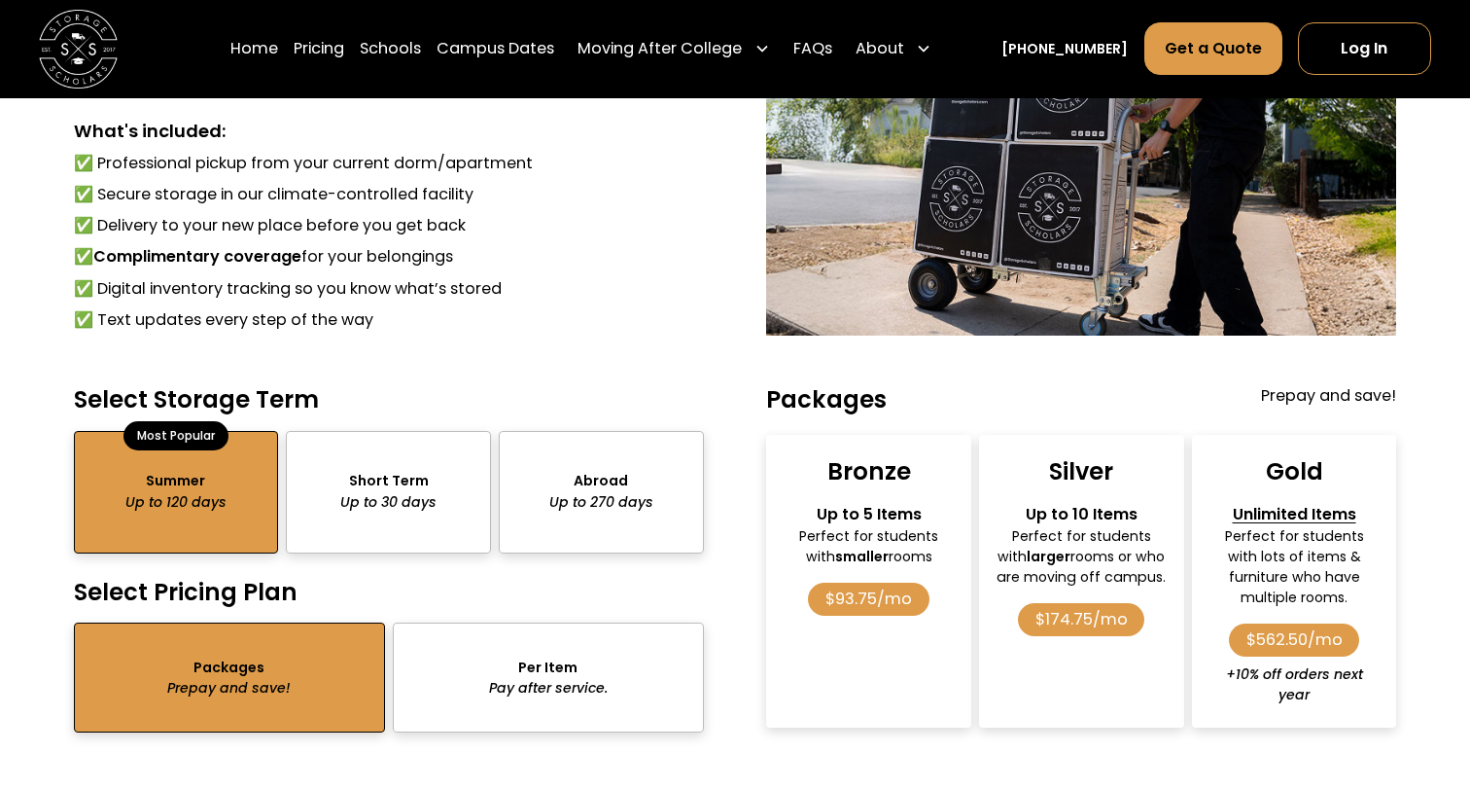
click at [507, 669] on div "package-pricing" at bounding box center [548, 677] width 311 height 110
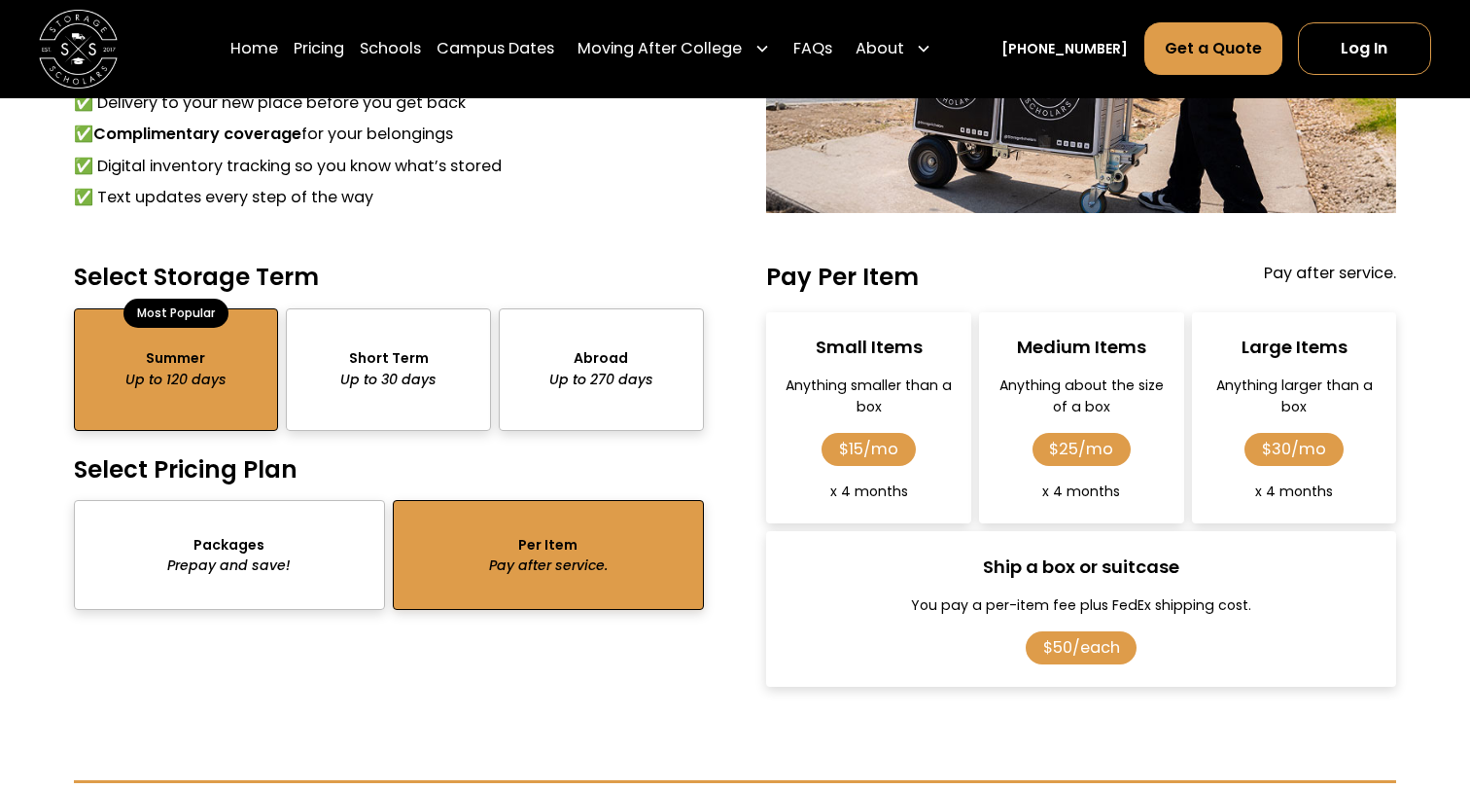
scroll to position [1697, 0]
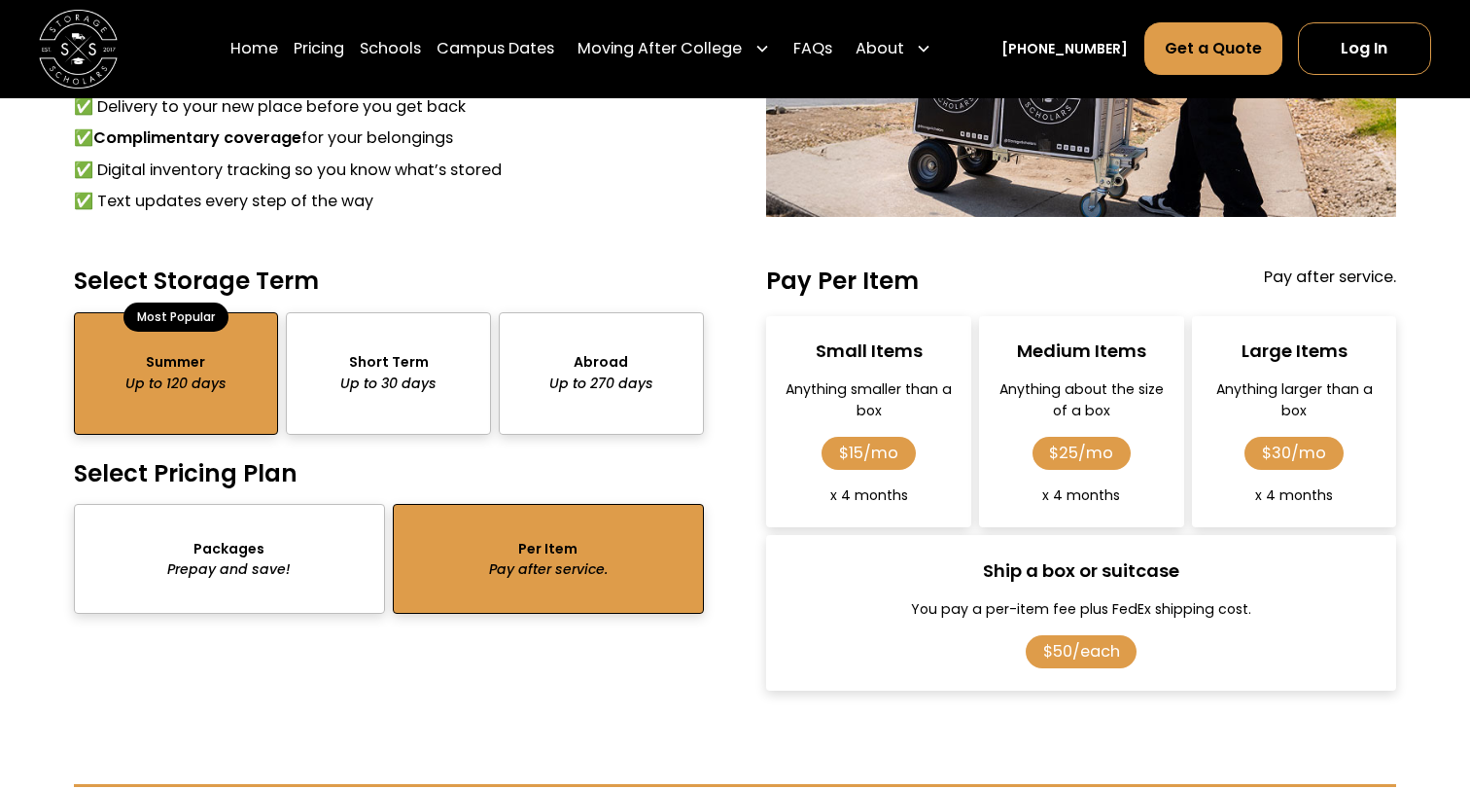
click at [182, 590] on div "package-pricing" at bounding box center [229, 559] width 311 height 110
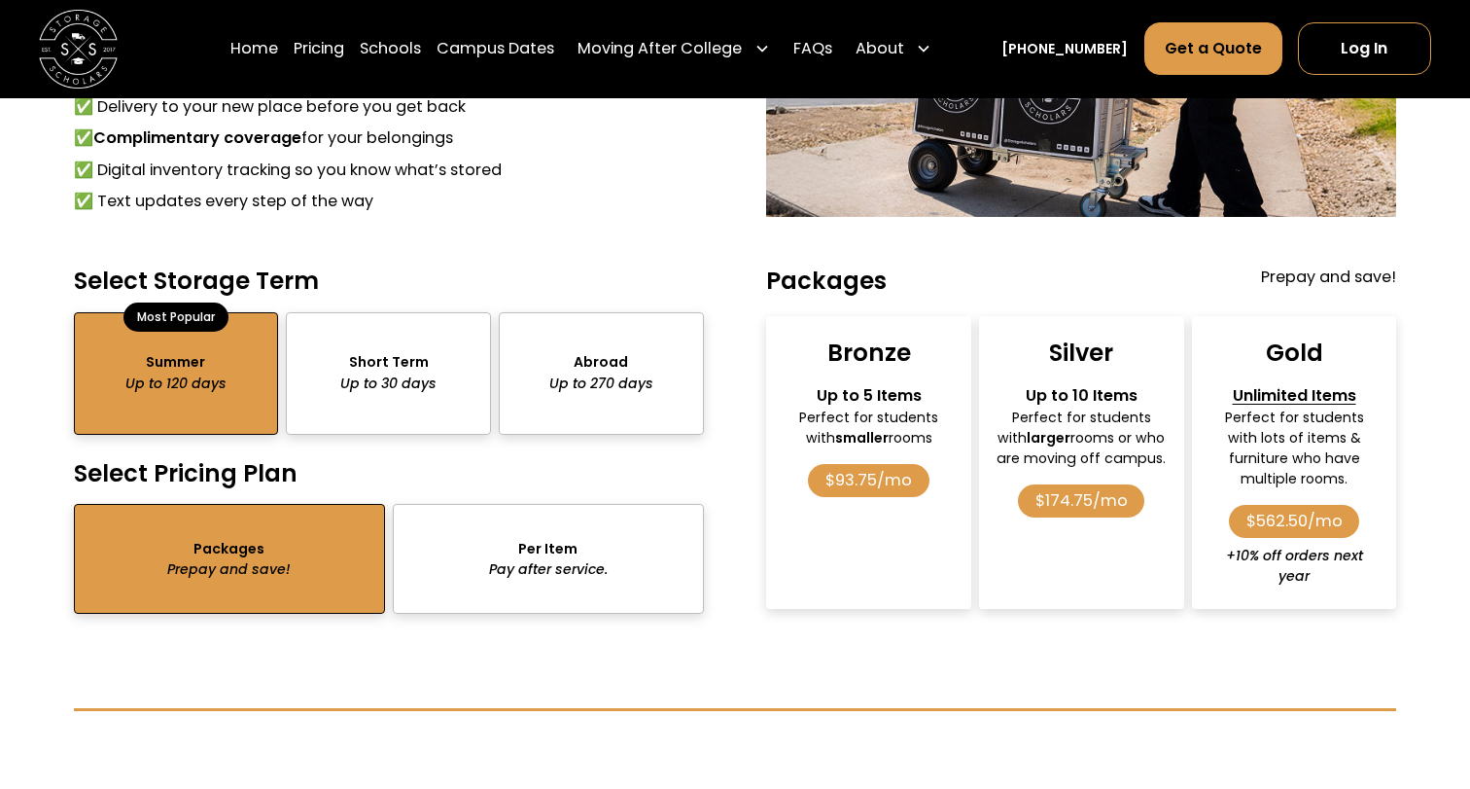
click at [510, 580] on div "package-pricing" at bounding box center [548, 559] width 311 height 110
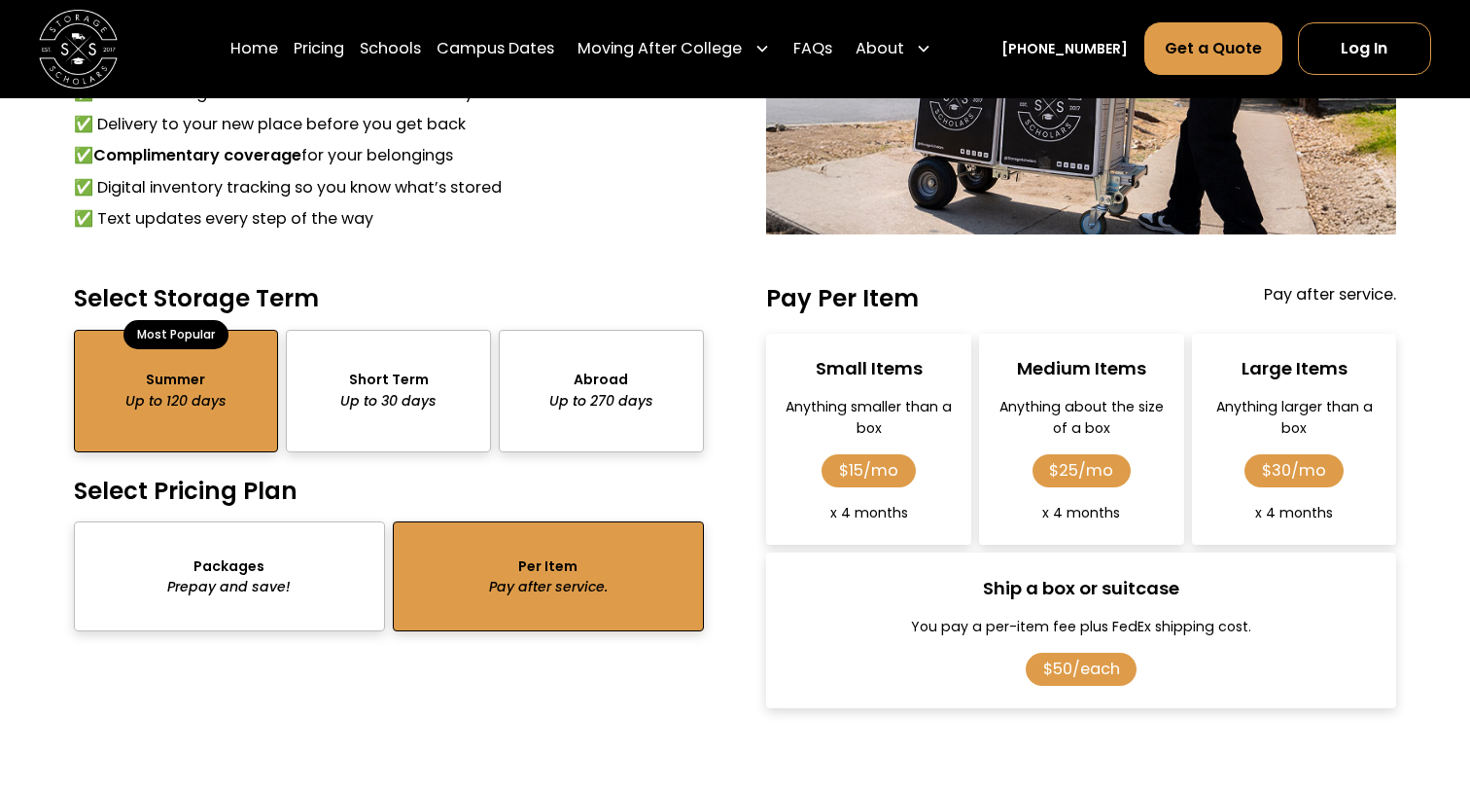
scroll to position [1680, 0]
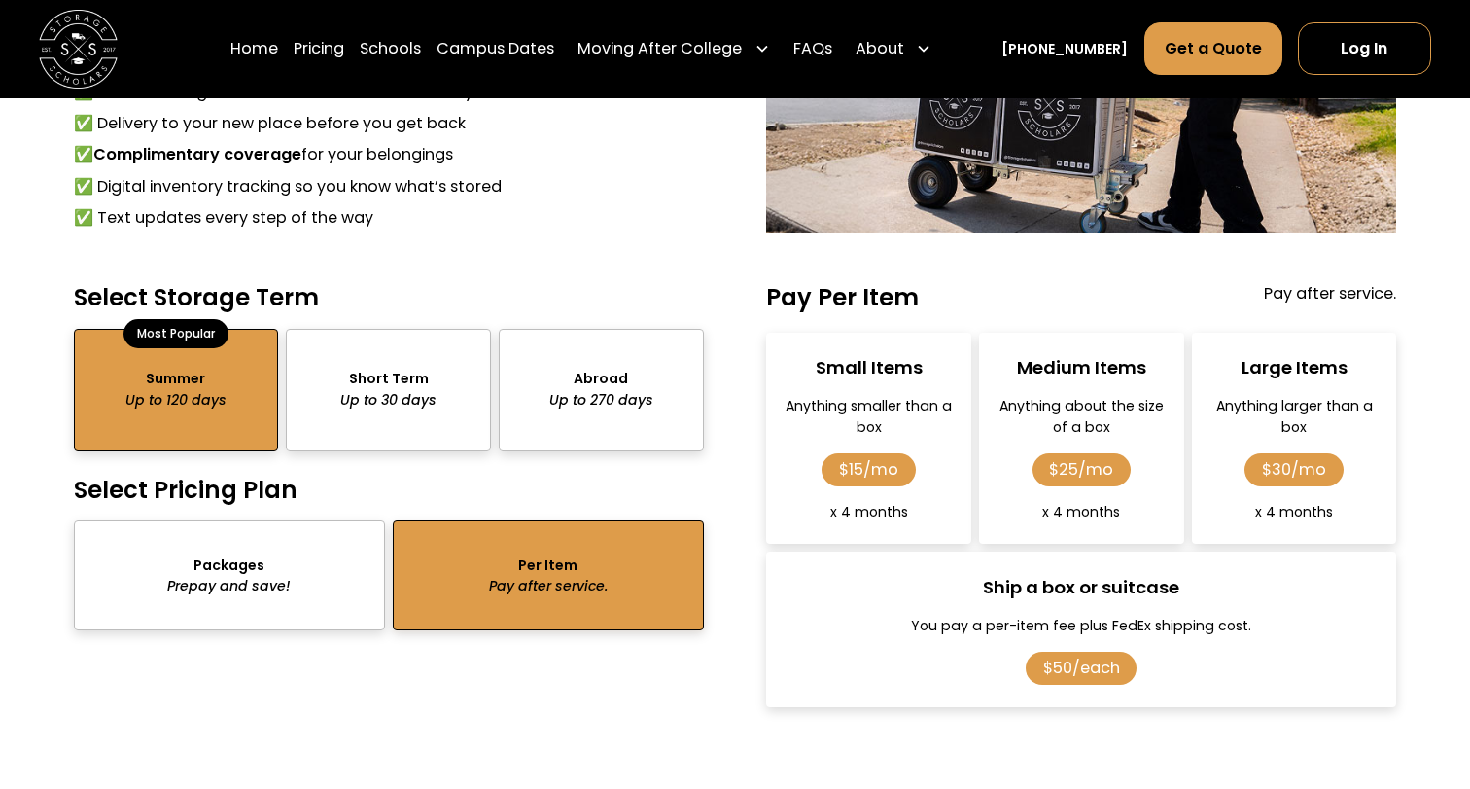
click at [633, 387] on div "package-pricing" at bounding box center [601, 390] width 205 height 123
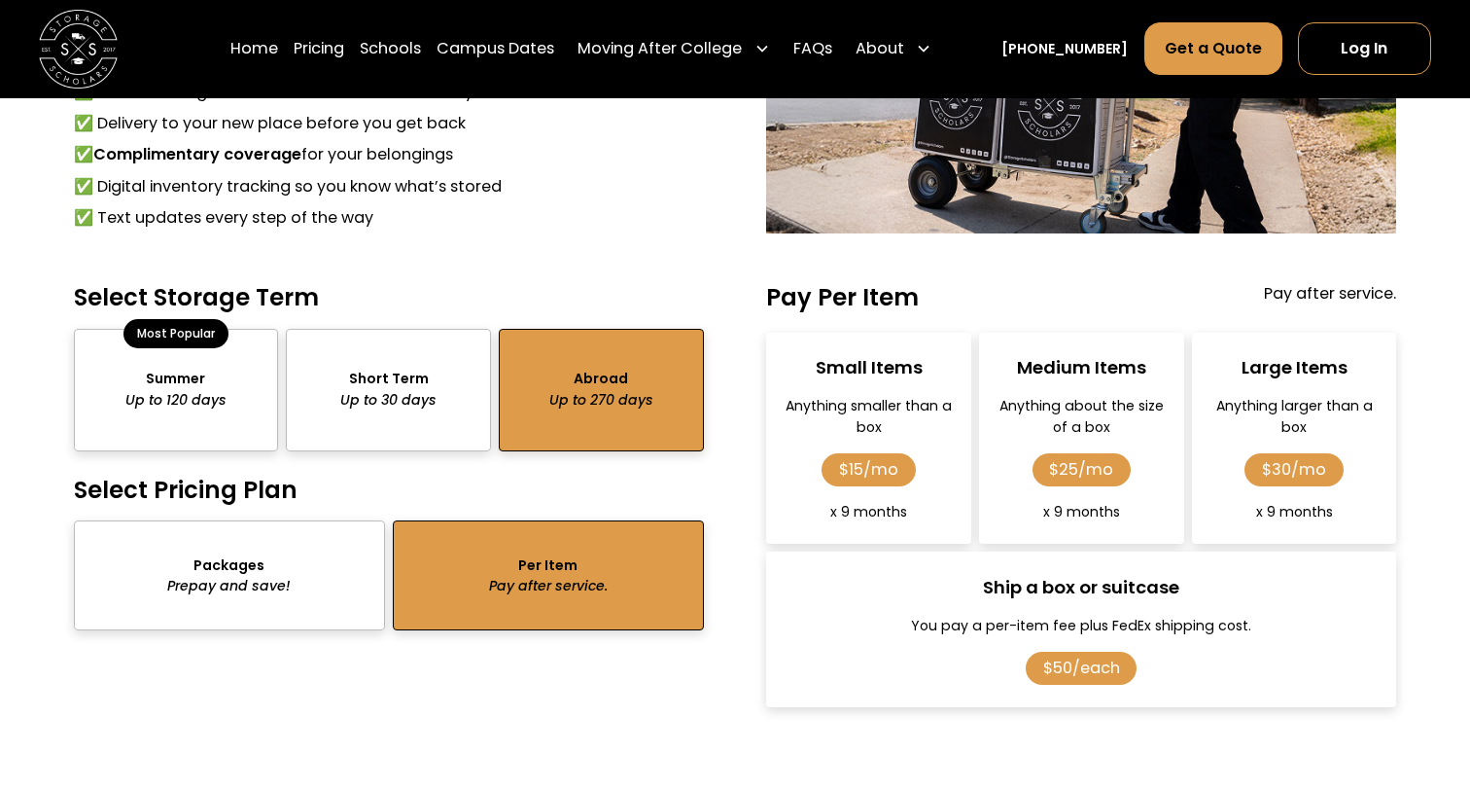
click at [218, 402] on div "package-pricing" at bounding box center [176, 390] width 205 height 123
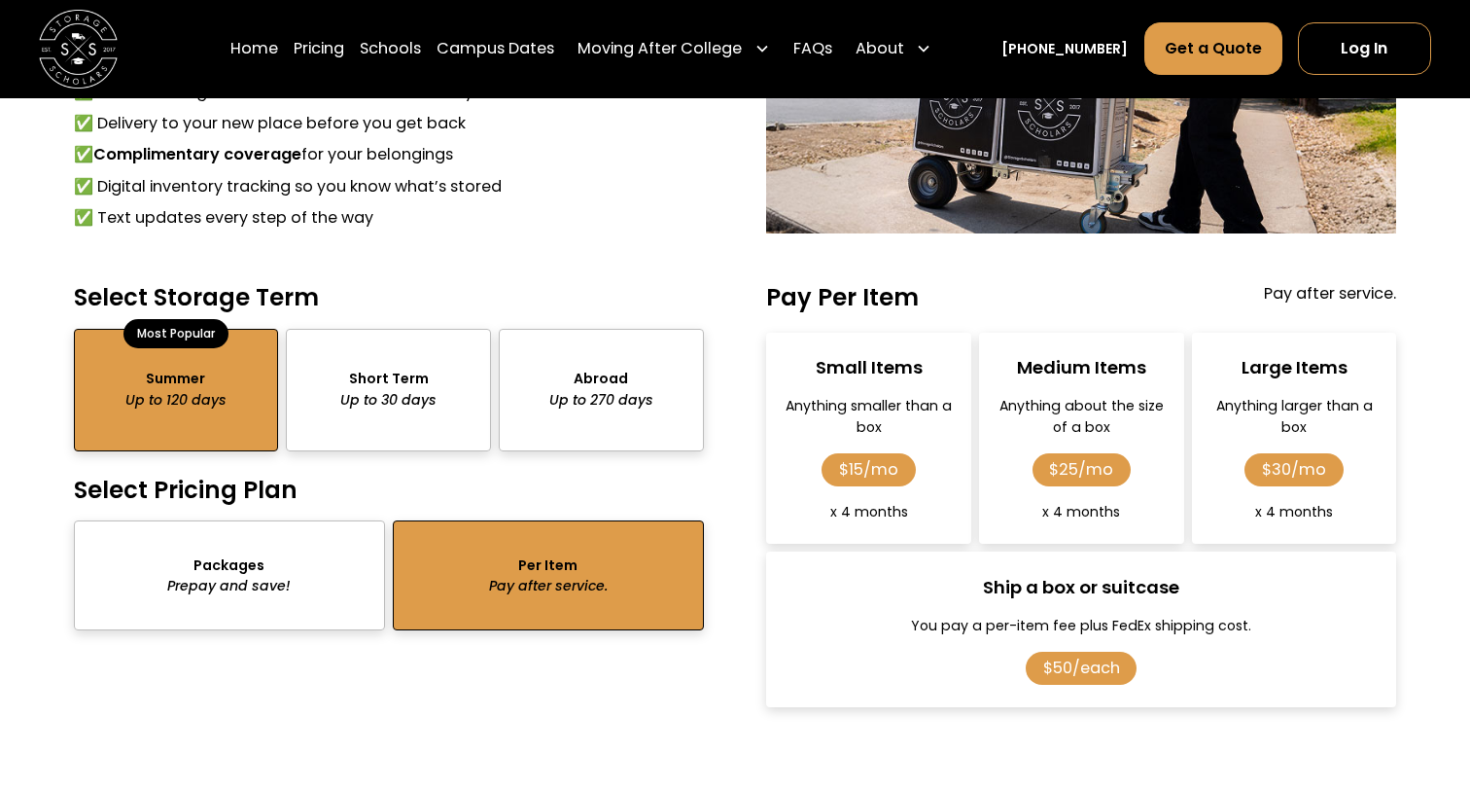
click at [652, 387] on div "package-pricing" at bounding box center [601, 390] width 205 height 123
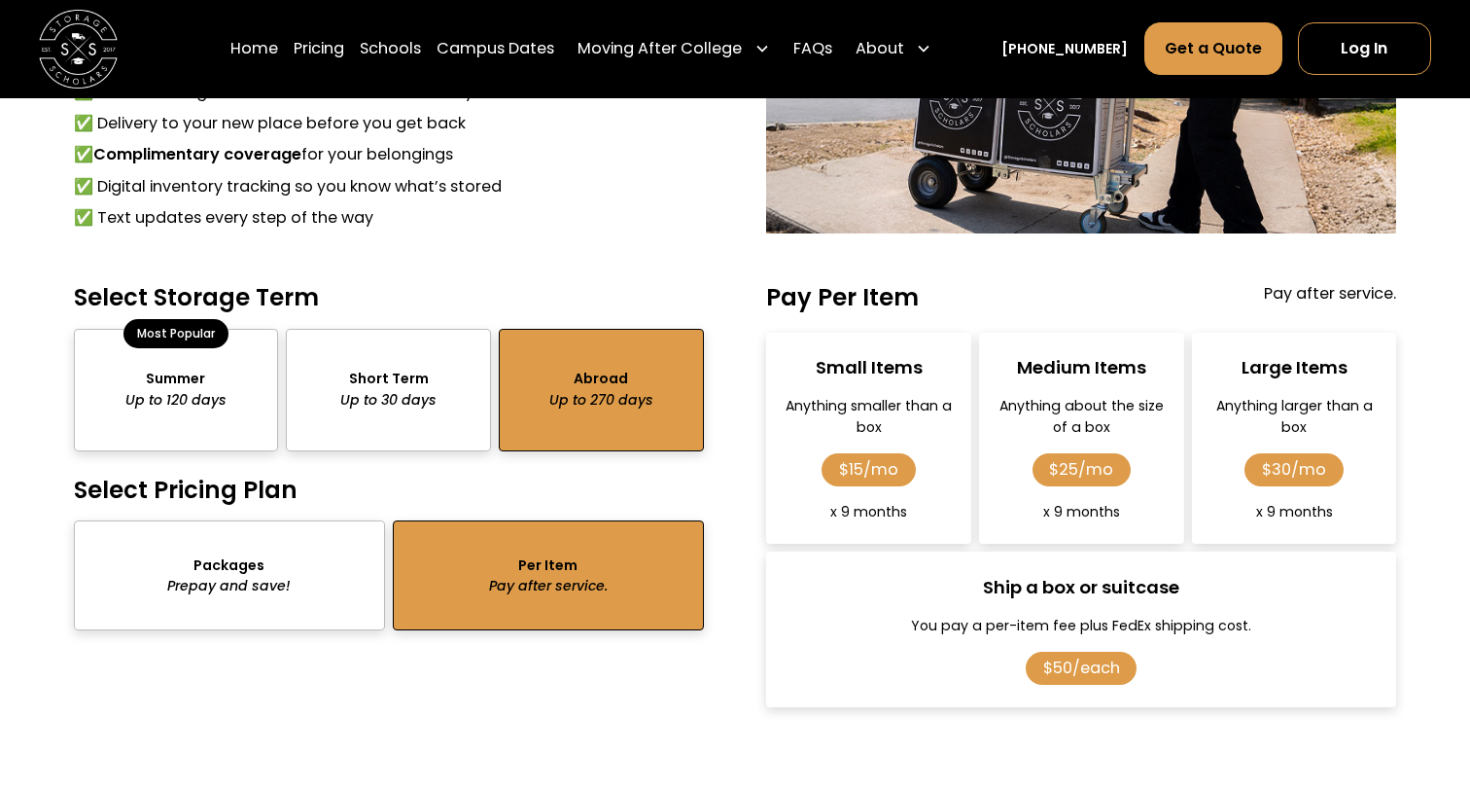
click at [355, 567] on div "package-pricing" at bounding box center [229, 575] width 311 height 110
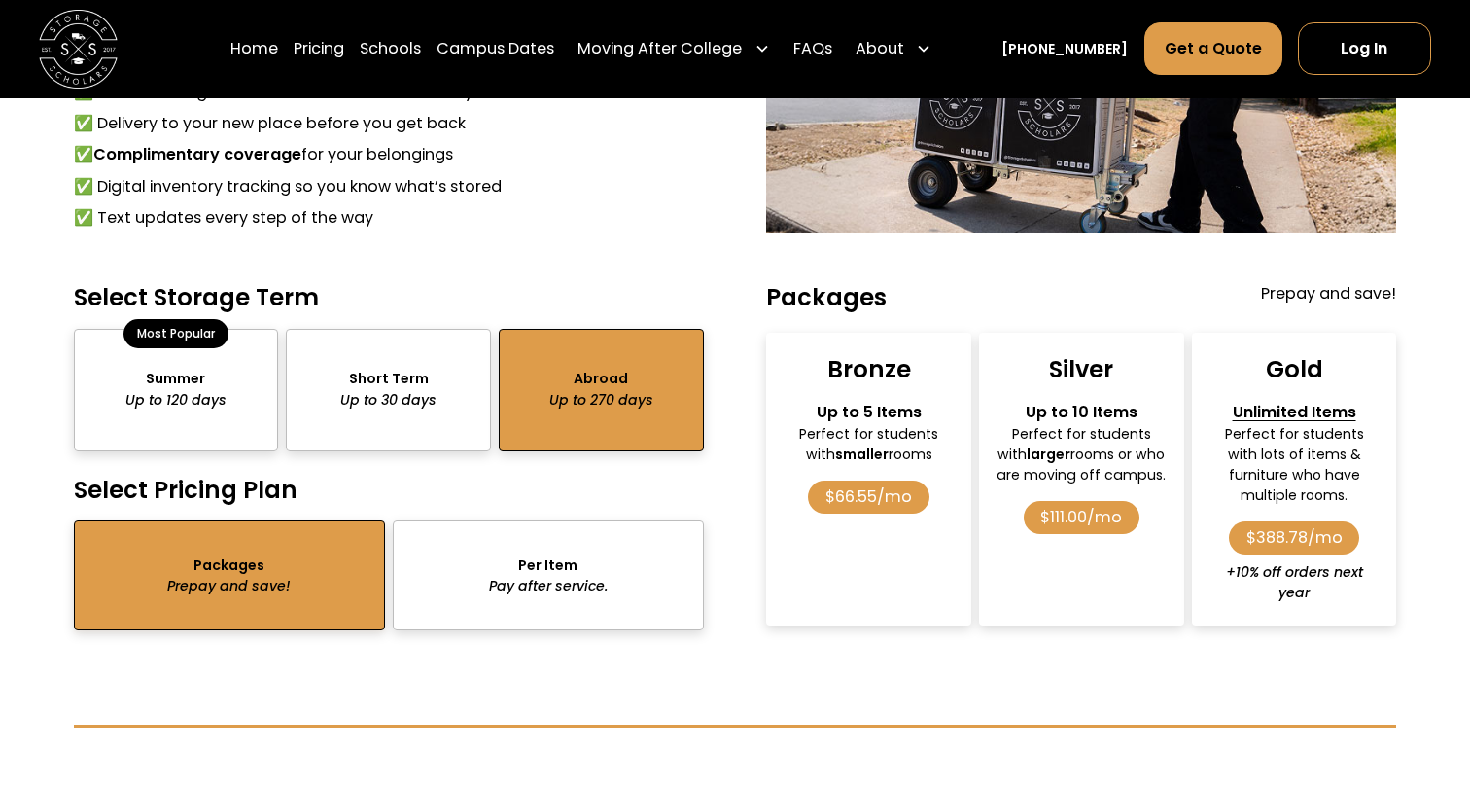
click at [156, 373] on div "package-pricing" at bounding box center [176, 390] width 205 height 123
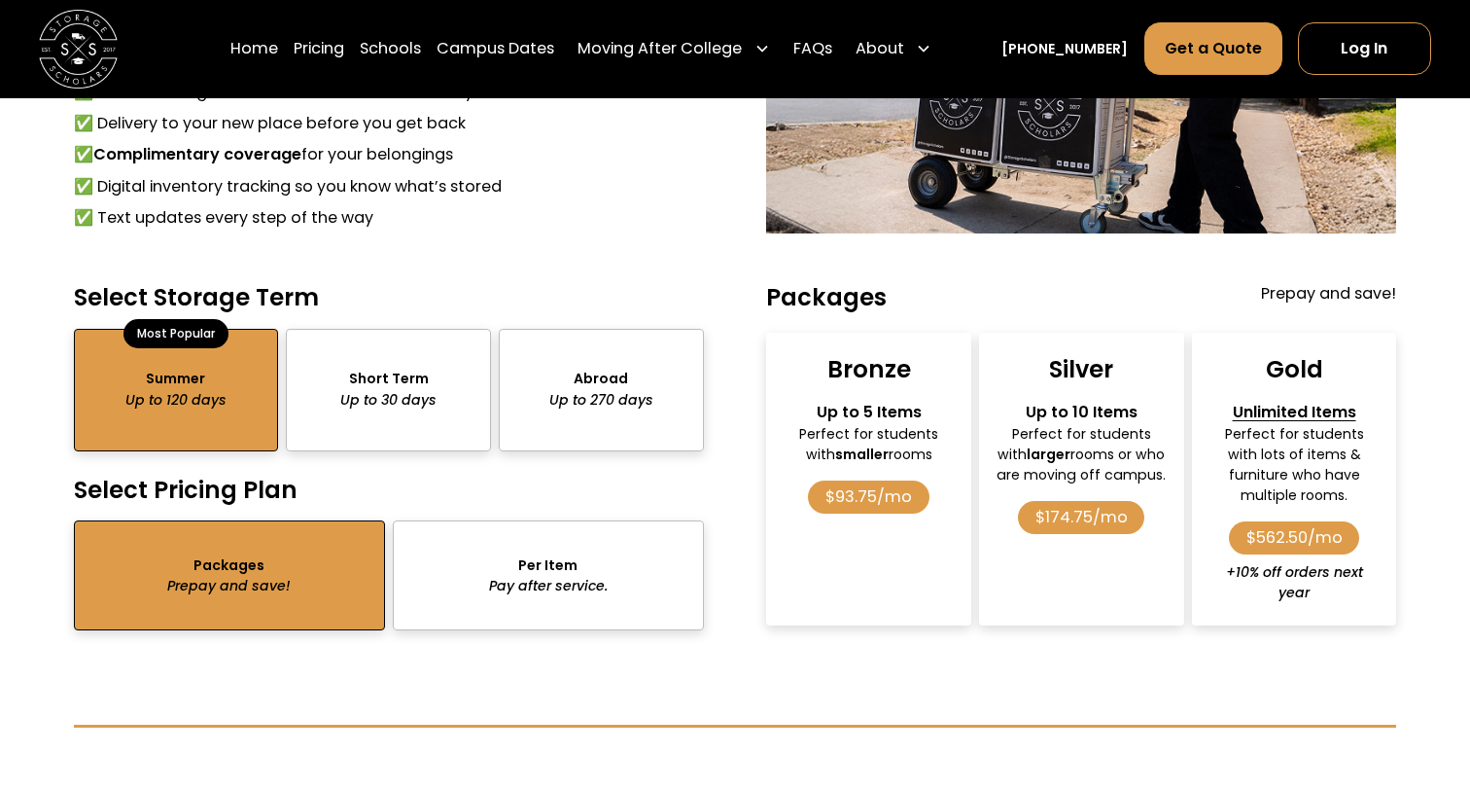
click at [579, 404] on div "package-pricing" at bounding box center [601, 390] width 205 height 123
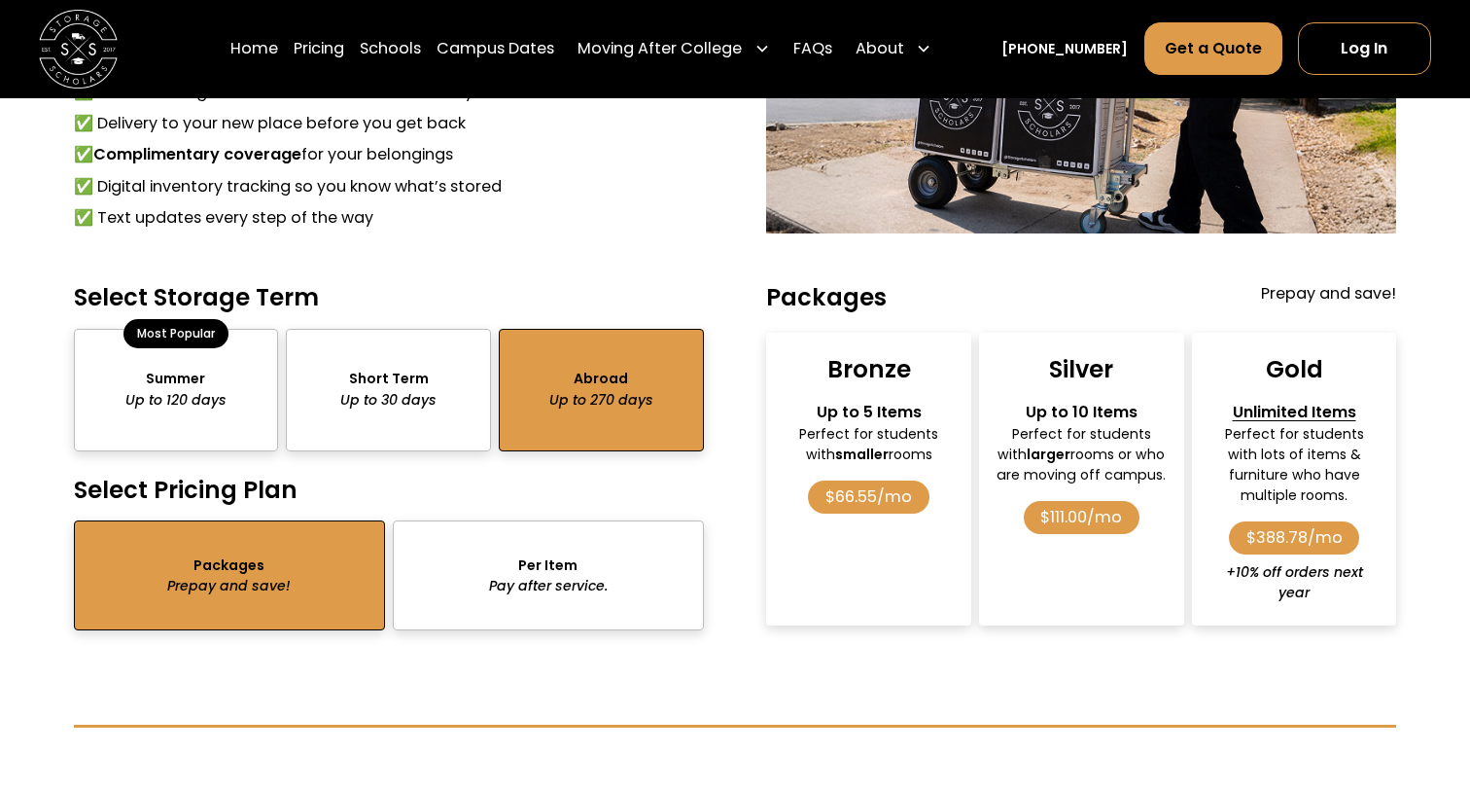
click at [215, 378] on div "package-pricing" at bounding box center [176, 390] width 205 height 123
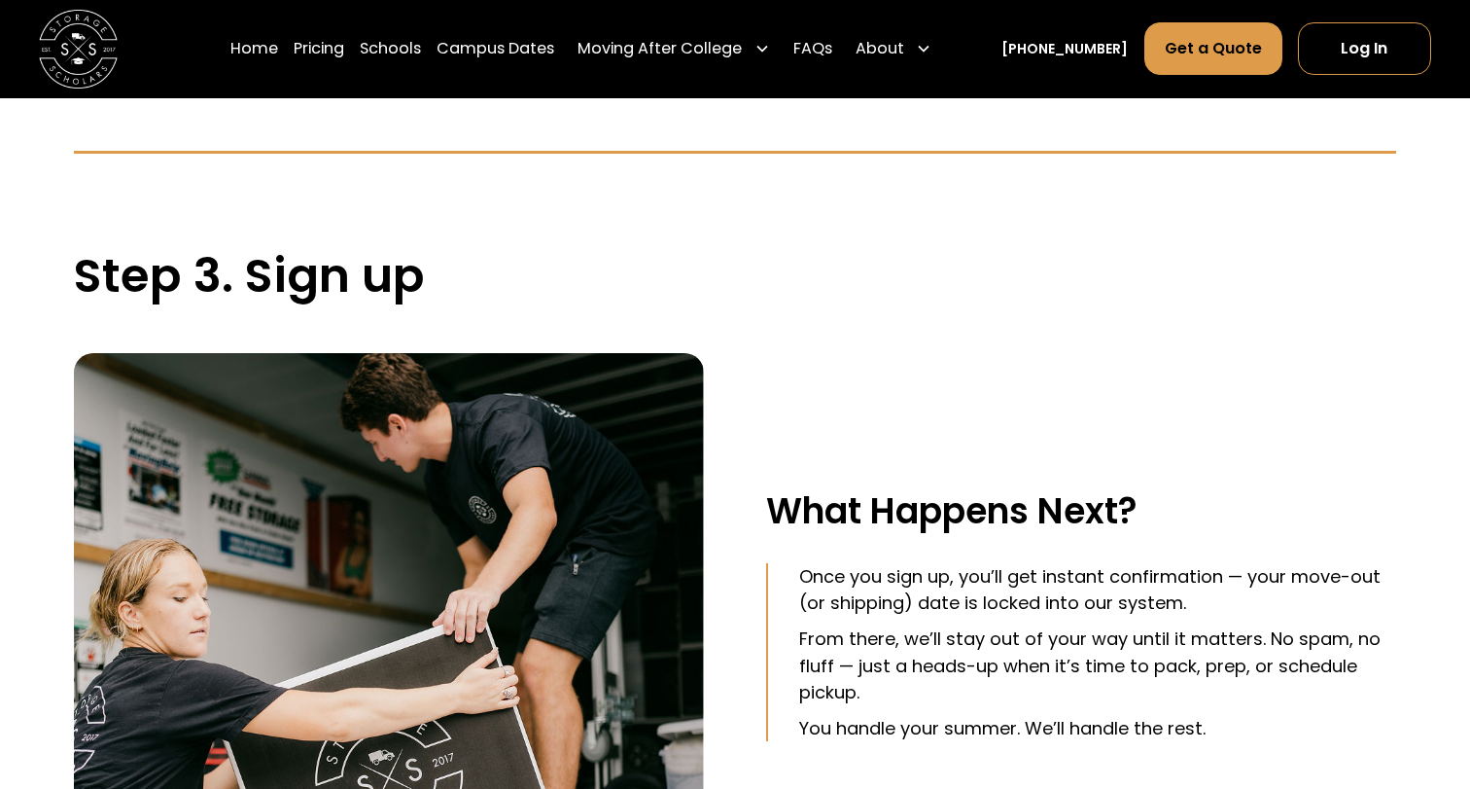
scroll to position [1422, 0]
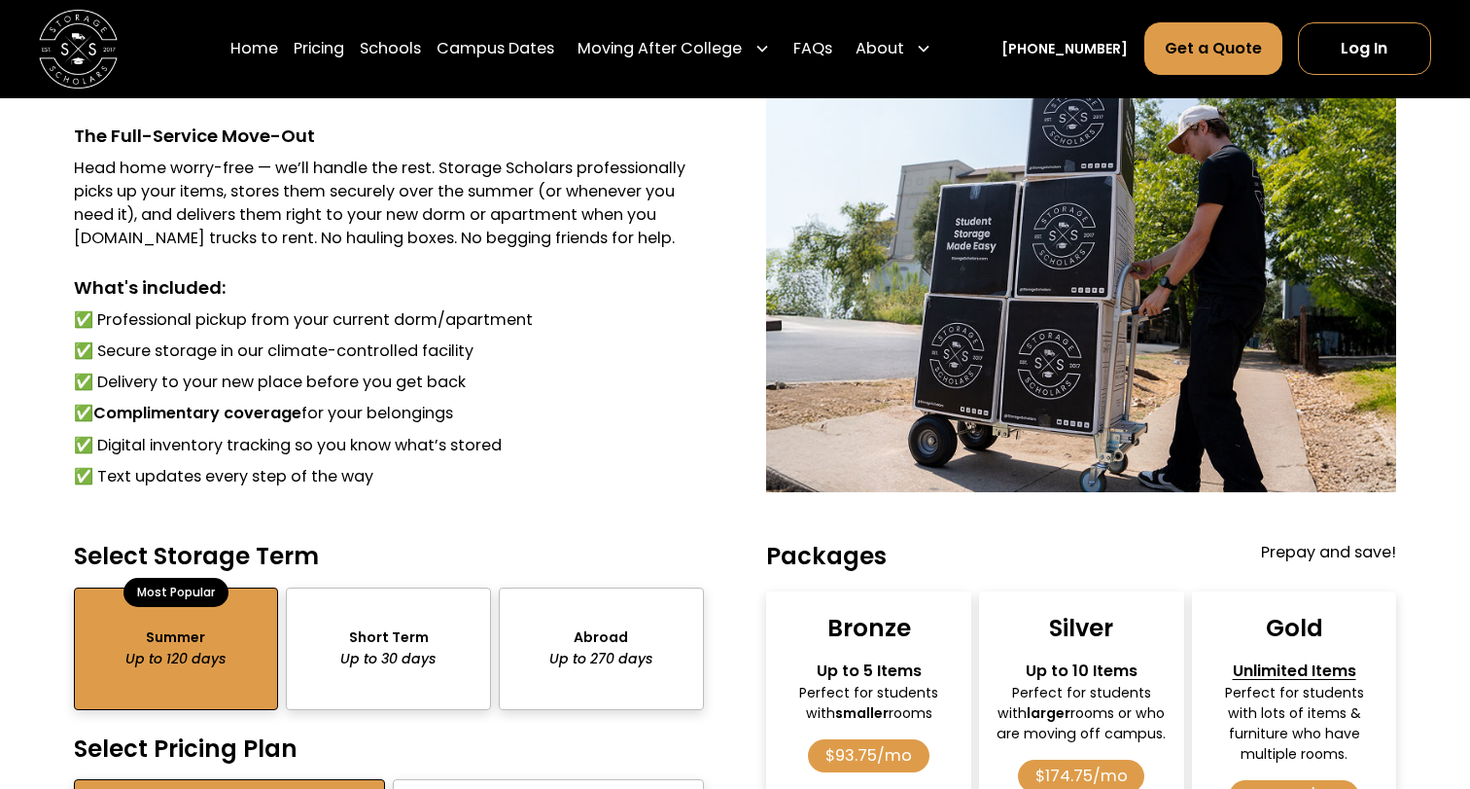
click at [246, 405] on strong "Complimentary coverage" at bounding box center [197, 413] width 208 height 22
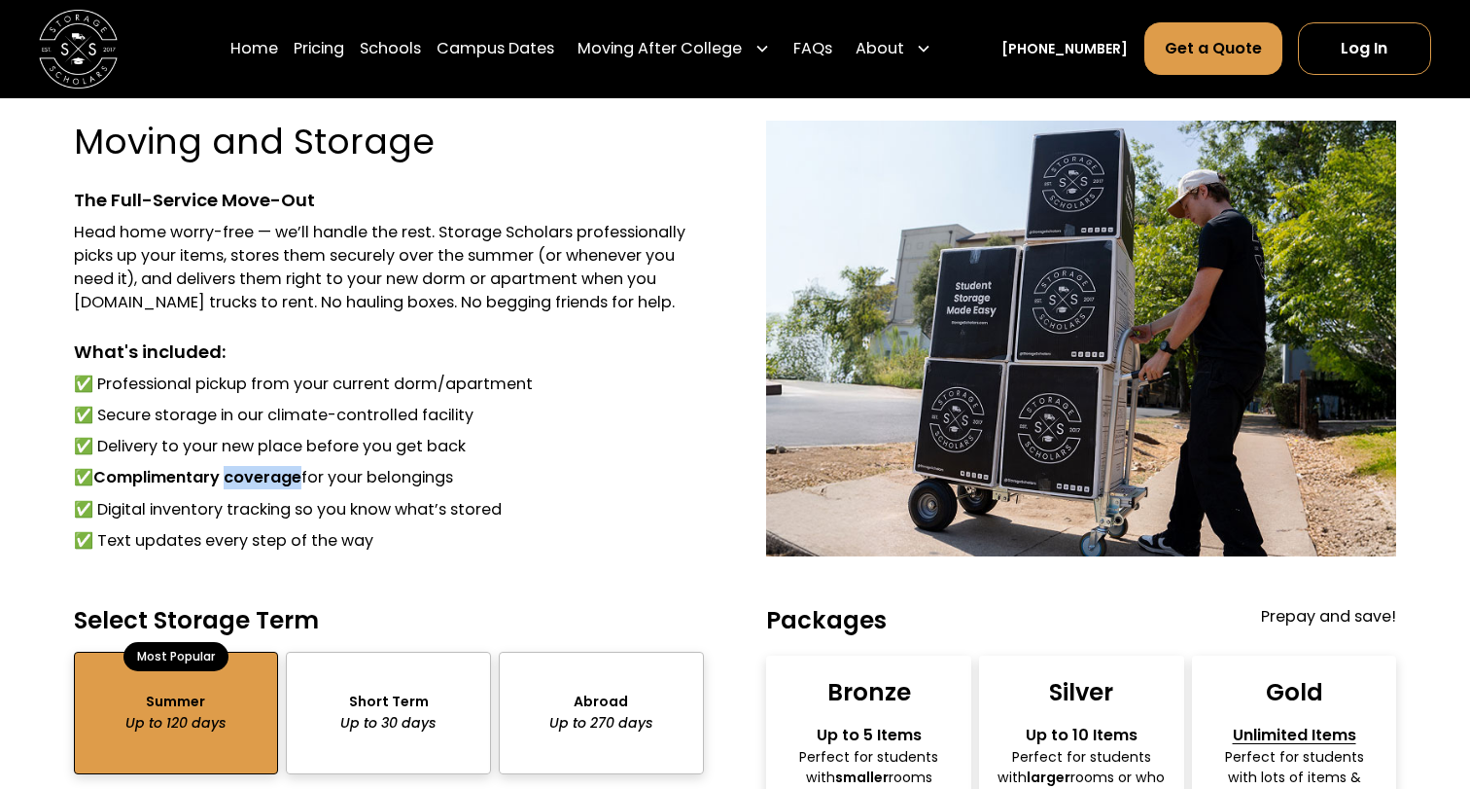
scroll to position [1353, 0]
